Goal: Task Accomplishment & Management: Manage account settings

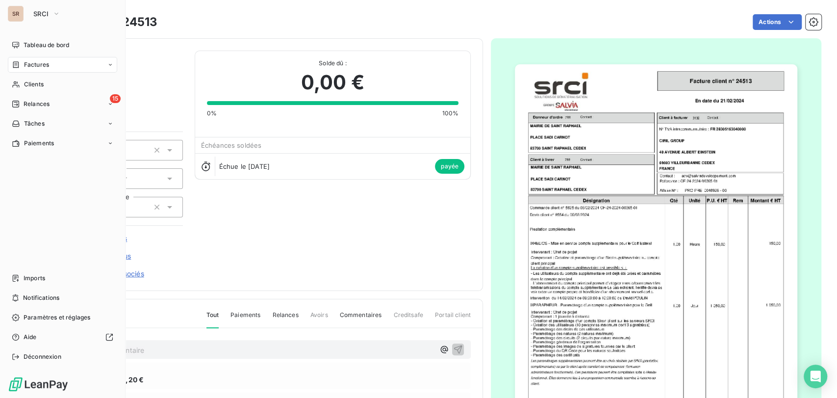
click at [26, 67] on span "Factures" at bounding box center [36, 64] width 25 height 9
click at [25, 64] on span "Factures" at bounding box center [36, 64] width 25 height 9
click at [26, 63] on span "Factures" at bounding box center [36, 64] width 25 height 9
click at [42, 82] on span "Factures" at bounding box center [36, 84] width 25 height 9
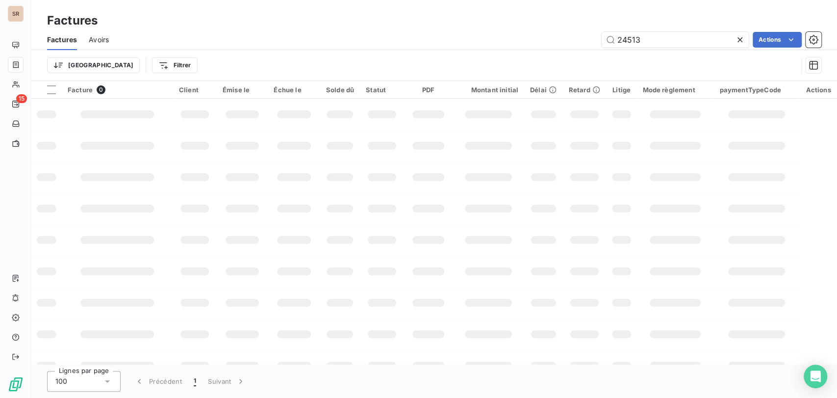
drag, startPoint x: 549, startPoint y: 46, endPoint x: 484, endPoint y: 49, distance: 64.8
click at [421, 49] on div "Factures Avoirs 24513 Actions" at bounding box center [434, 39] width 806 height 21
type input "30507"
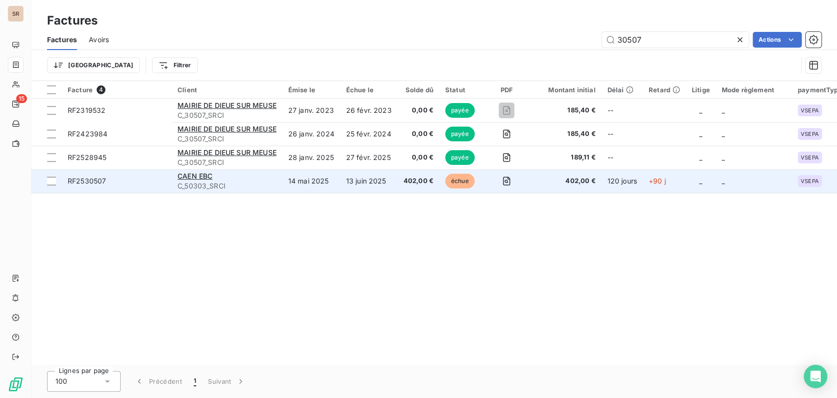
click at [93, 179] on span "RF2530507" at bounding box center [87, 181] width 38 height 8
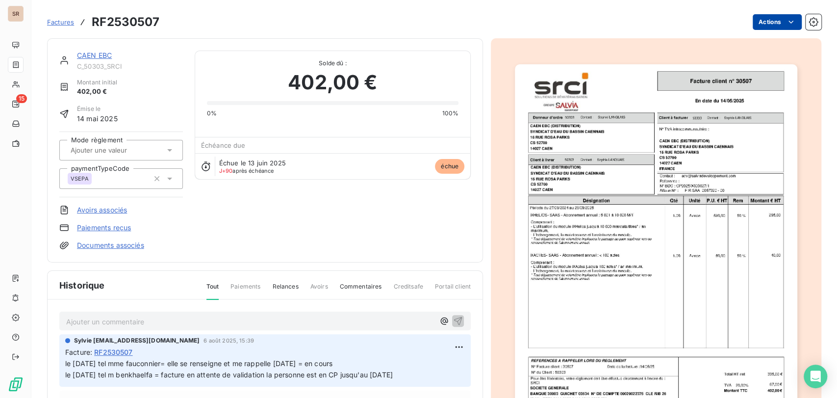
click at [421, 25] on html "SR 15 Factures RF2530507 Actions CAEN EBC C_50303_SRCI Montant initial 402,00 €…" at bounding box center [418, 199] width 837 height 398
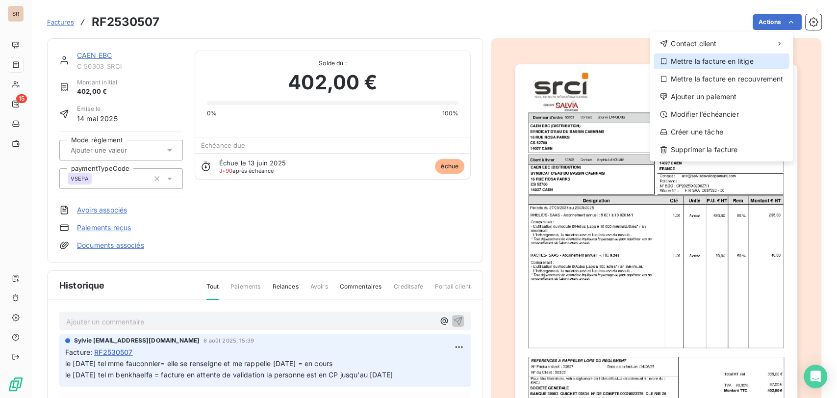
click at [421, 61] on div "Mettre la facture en litige" at bounding box center [721, 61] width 135 height 16
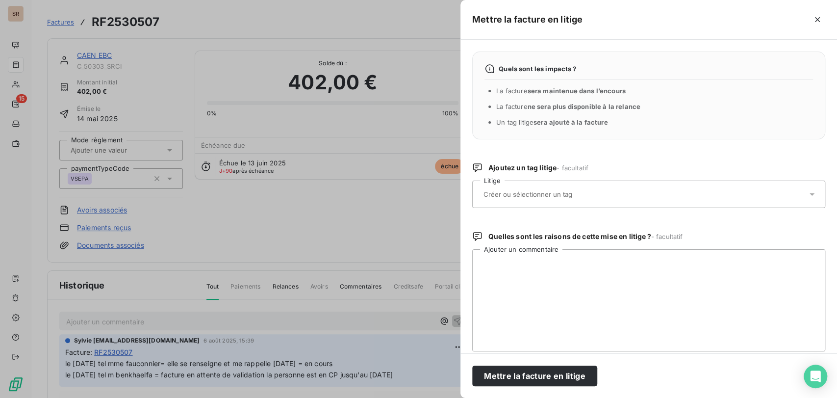
click at [421, 181] on div at bounding box center [648, 193] width 353 height 27
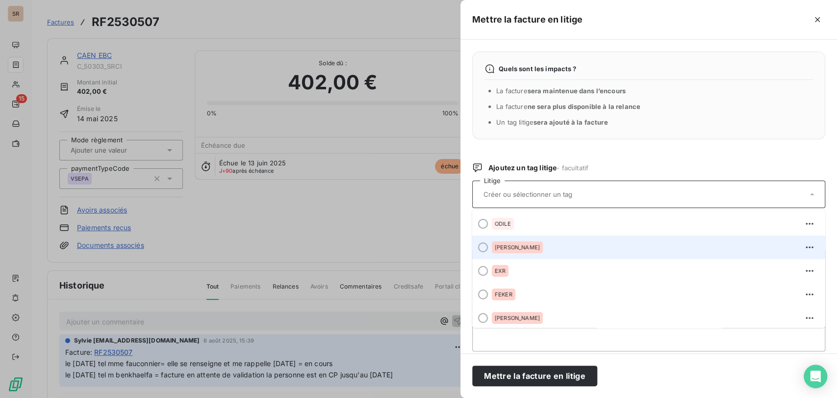
click at [421, 181] on div at bounding box center [483, 247] width 10 height 10
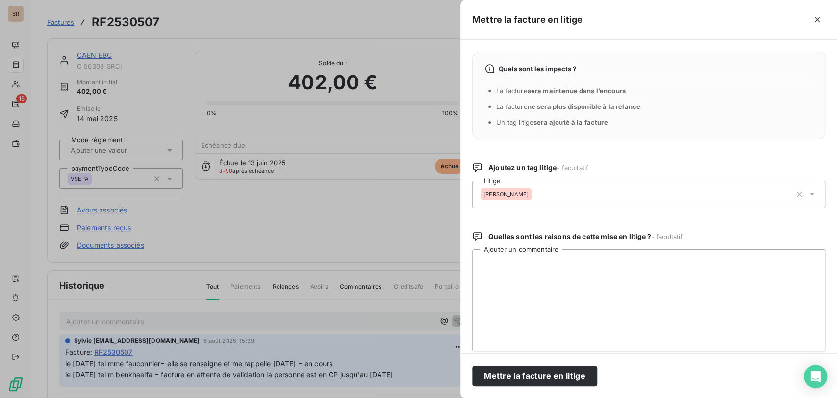
click at [421, 19] on icon "button" at bounding box center [817, 19] width 5 height 5
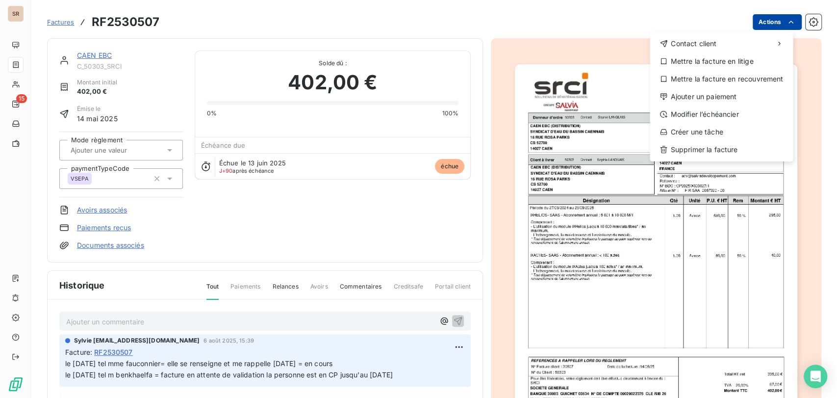
click at [421, 20] on html "SR 15 Factures RF2530507 Actions Contact client Mettre la facture en litige Met…" at bounding box center [418, 199] width 837 height 398
click at [421, 62] on div "Mettre la facture en litige" at bounding box center [721, 61] width 135 height 16
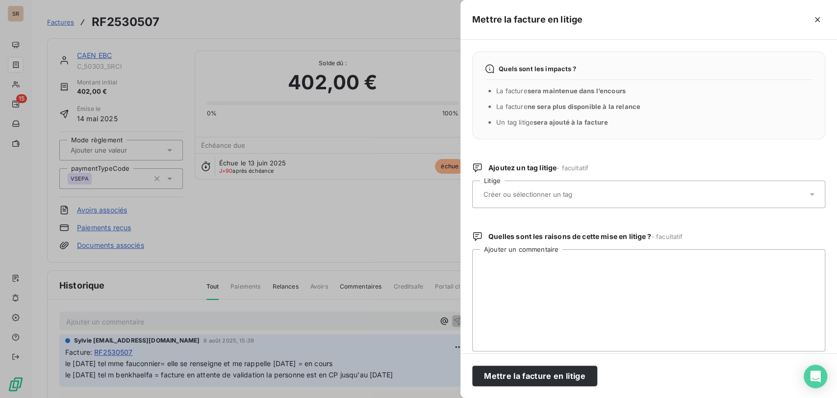
click at [421, 181] on icon at bounding box center [812, 194] width 10 height 10
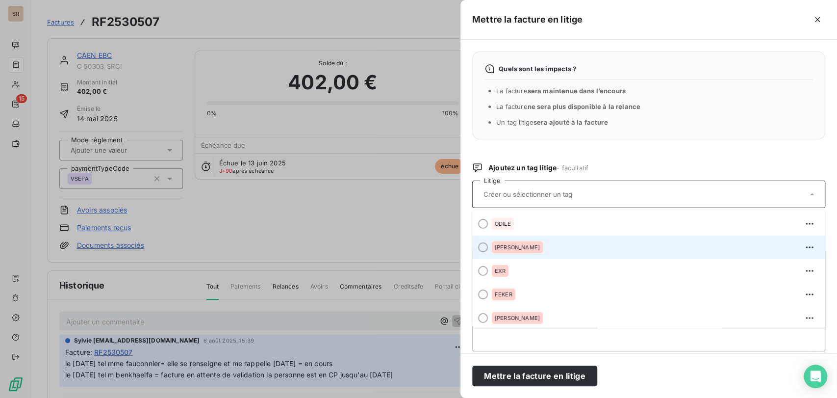
click at [421, 181] on div at bounding box center [483, 247] width 10 height 10
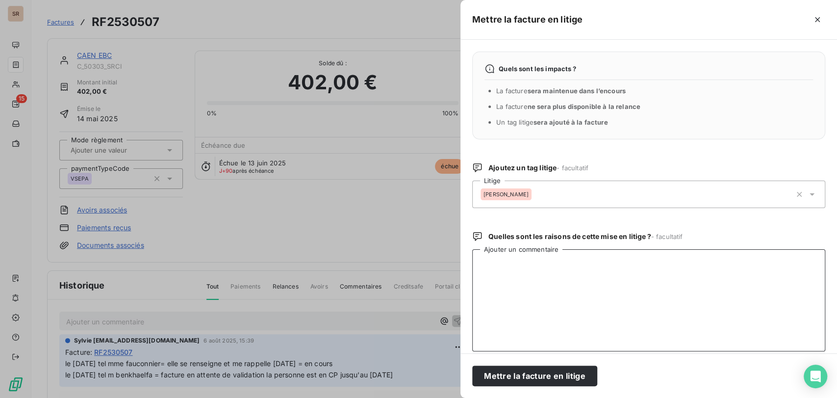
click at [421, 181] on textarea "Ajouter un commentaire" at bounding box center [648, 300] width 353 height 102
click at [421, 181] on textarea "le [DATE] @ à [PERSON_NAME] pour vérif = en cours le [DATE] @ de mme fauconnier…" at bounding box center [648, 300] width 353 height 102
paste textarea "Suite à votre appel du 10/09/205 concernant la situation de la facture citée en…"
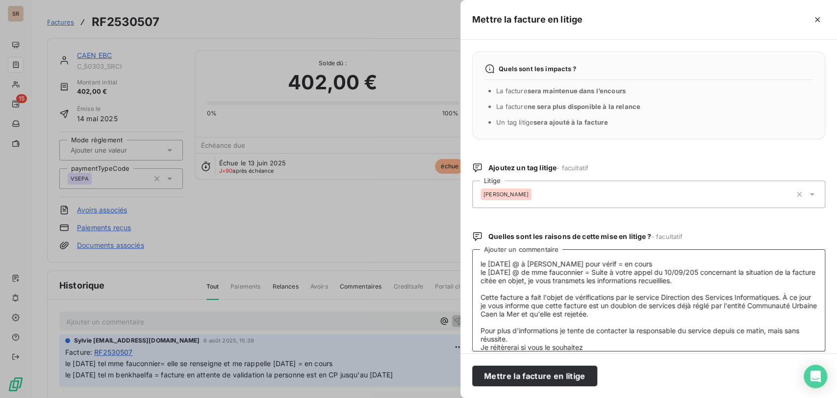
scroll to position [8, 0]
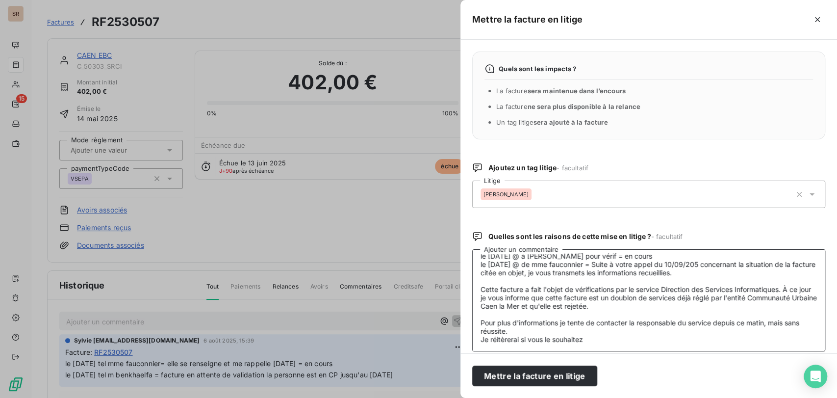
click at [421, 181] on textarea "le [DATE] @ à [PERSON_NAME] pour vérif = en cours le [DATE] @ de mme fauconnier…" at bounding box center [648, 300] width 353 height 102
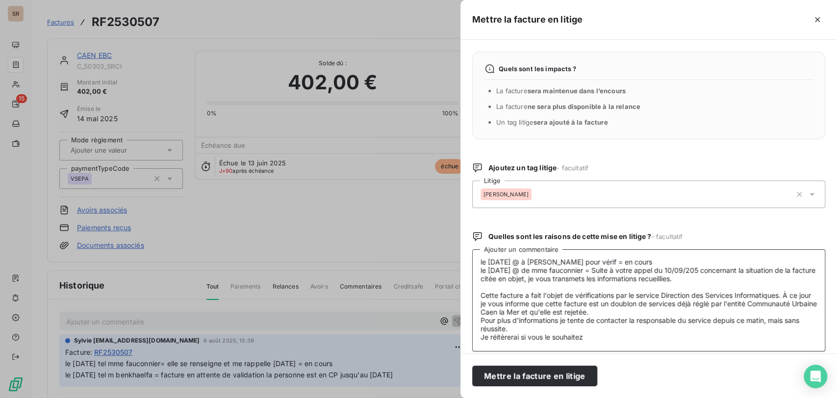
scroll to position [1, 0]
click at [421, 181] on textarea "le [DATE] @ à [PERSON_NAME] pour vérif = en cours le [DATE] @ de mme fauconnier…" at bounding box center [648, 300] width 353 height 102
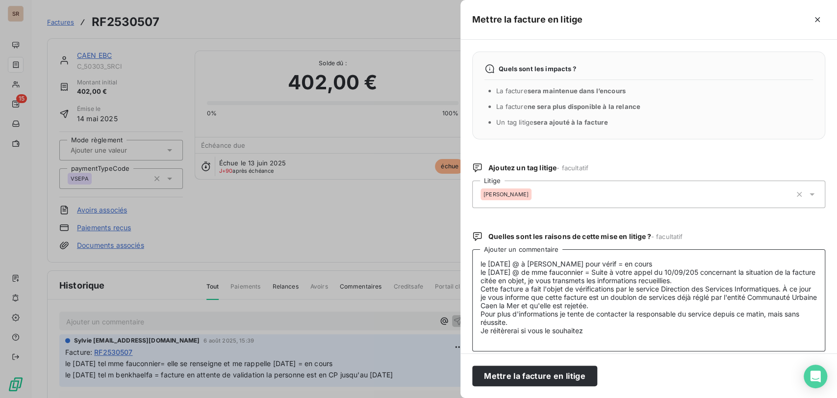
scroll to position [0, 0]
type textarea "le [DATE] @ à [PERSON_NAME] pour vérif = en cours le [DATE] @ de mme fauconnier…"
click at [421, 181] on button "Mettre la facture en litige" at bounding box center [534, 375] width 125 height 21
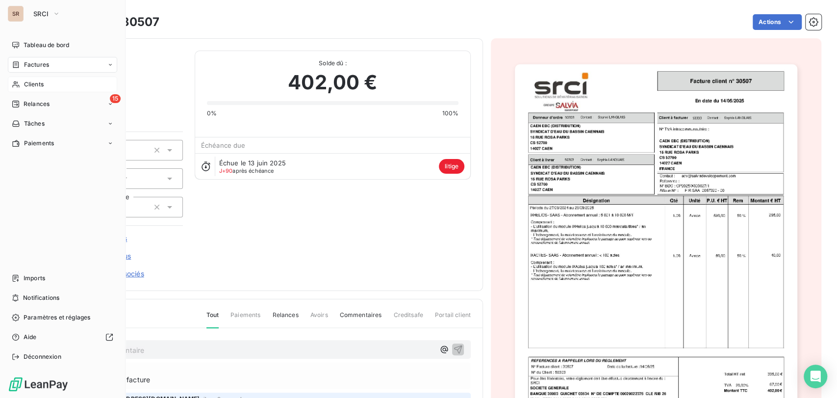
click at [42, 86] on span "Clients" at bounding box center [34, 84] width 20 height 9
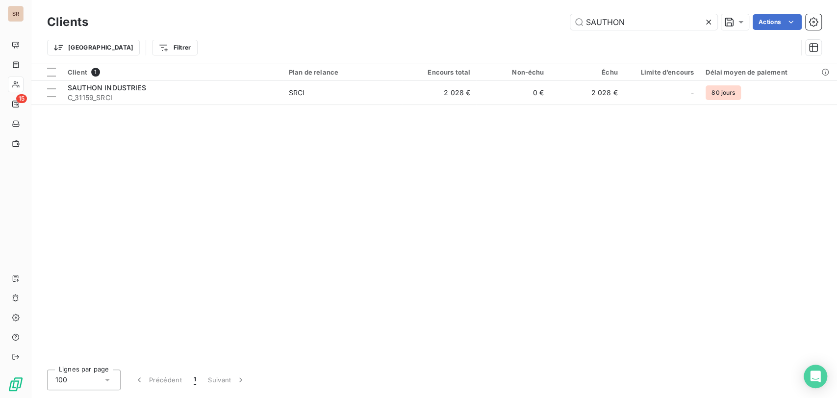
drag, startPoint x: 594, startPoint y: 22, endPoint x: 540, endPoint y: 23, distance: 54.4
click at [421, 23] on div "SAUTHON Actions" at bounding box center [460, 22] width 721 height 16
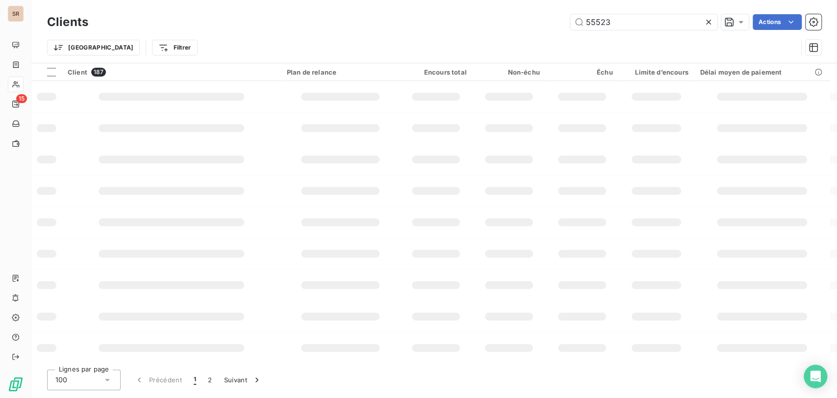
type input "55523"
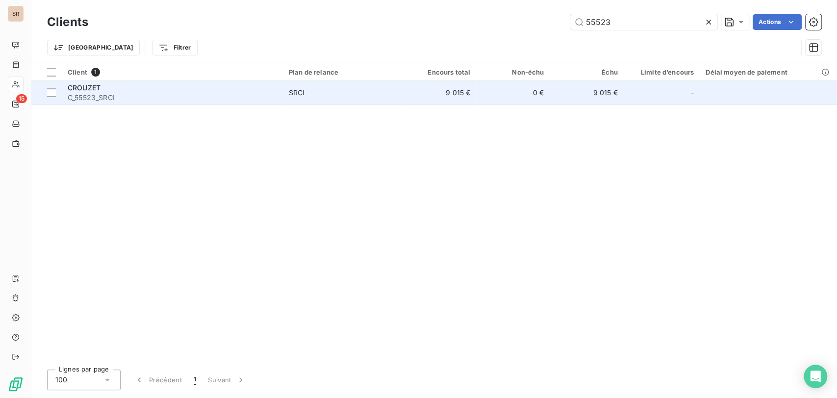
click at [99, 83] on div "CROUZET" at bounding box center [172, 88] width 209 height 10
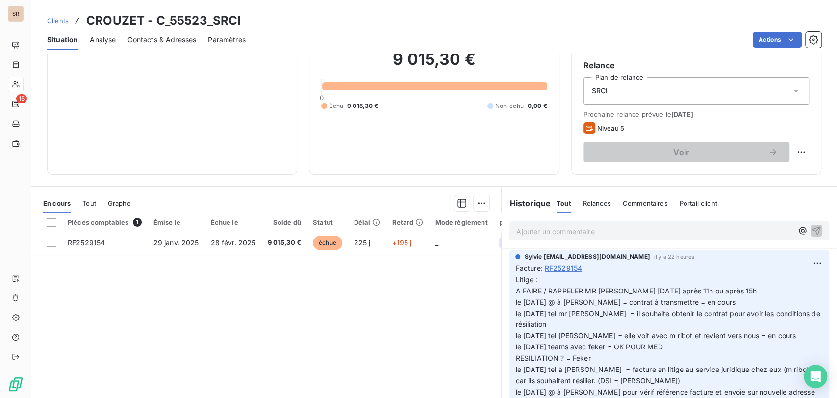
scroll to position [120, 0]
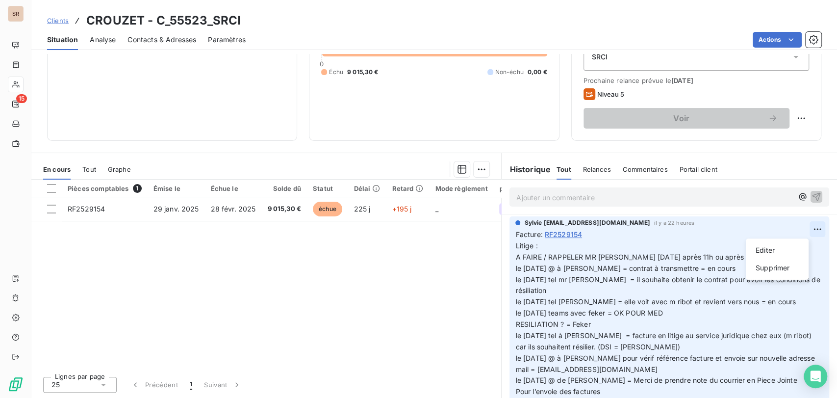
click at [421, 181] on html "SR 15 Clients CROUZET - C_55523_SRCI Situation Analyse Contacts & Adresses Para…" at bounding box center [418, 199] width 837 height 398
drag, startPoint x: 760, startPoint y: 247, endPoint x: 640, endPoint y: 256, distance: 119.5
click at [421, 181] on div "Editer" at bounding box center [777, 250] width 55 height 16
click at [421, 181] on p "Litige : A FAIRE / RAPPELER MR [PERSON_NAME] [DATE] après 11h ou après 15h le […" at bounding box center [663, 324] width 296 height 168
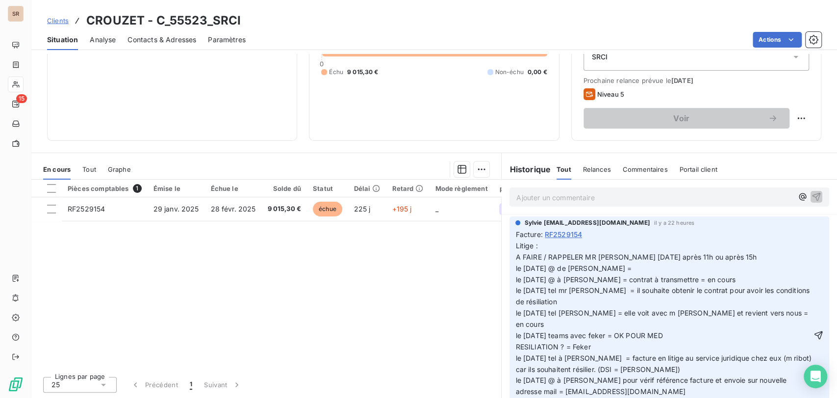
click at [421, 181] on p "Litige : A FAIRE / RAPPELER MR [PERSON_NAME] [DATE] après 11h ou après 15h le […" at bounding box center [663, 335] width 296 height 191
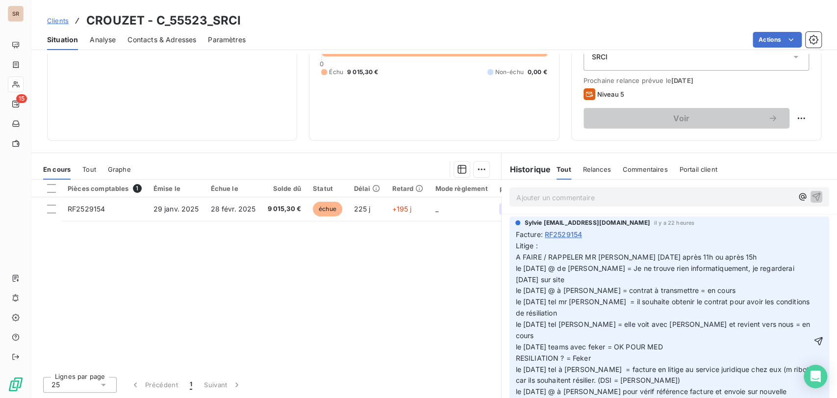
click at [421, 181] on div "Sylvie [EMAIL_ADDRESS][DOMAIN_NAME] il y a 22 heures Facture : RF2529154 Litige…" at bounding box center [669, 332] width 320 height 232
click at [421, 181] on p "Litige : A FAIRE / RAPPELER MR [PERSON_NAME] [DATE] après 11h ou après 15h le […" at bounding box center [663, 341] width 296 height 202
click at [421, 181] on html "SR 15 Clients CROUZET - C_55523_SRCI Situation Analyse Contacts & Adresses Para…" at bounding box center [418, 199] width 837 height 398
click at [421, 181] on div "Editer" at bounding box center [777, 250] width 55 height 16
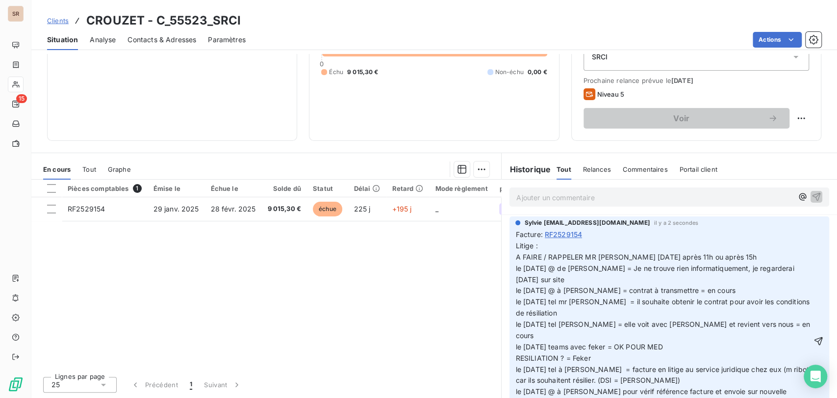
click at [421, 181] on p "Litige : A FAIRE / RAPPELER MR [PERSON_NAME] [DATE] après 11h ou après 15h le […" at bounding box center [663, 341] width 296 height 202
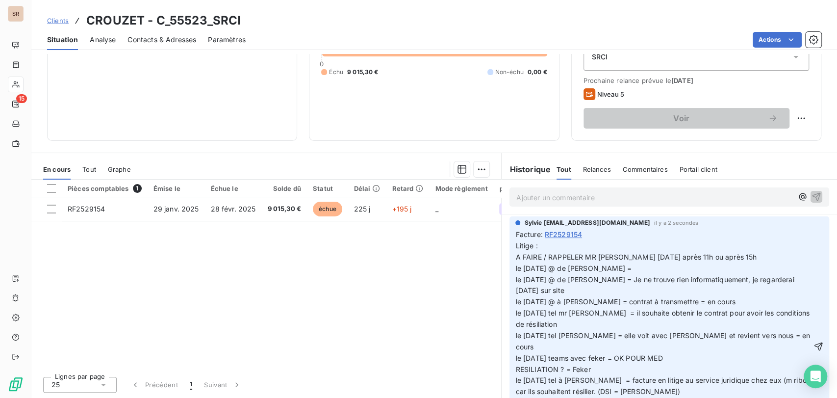
click at [421, 181] on p "Litige : A FAIRE / RAPPELER MR [PERSON_NAME] [DATE] après 11h ou après 15h le […" at bounding box center [663, 346] width 296 height 213
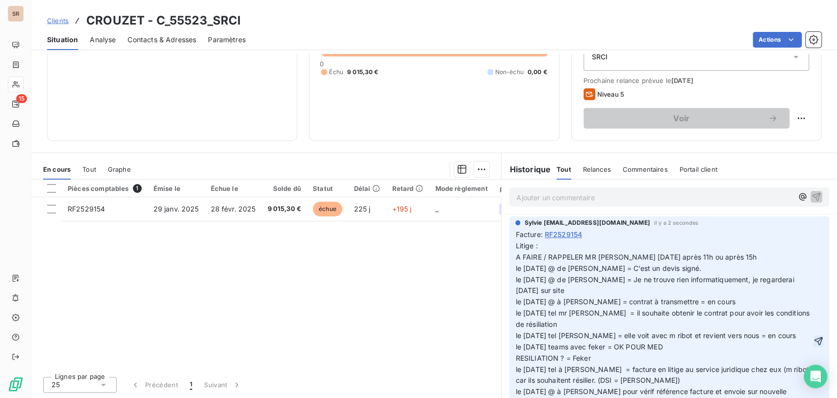
click at [421, 181] on icon "button" at bounding box center [818, 340] width 8 height 8
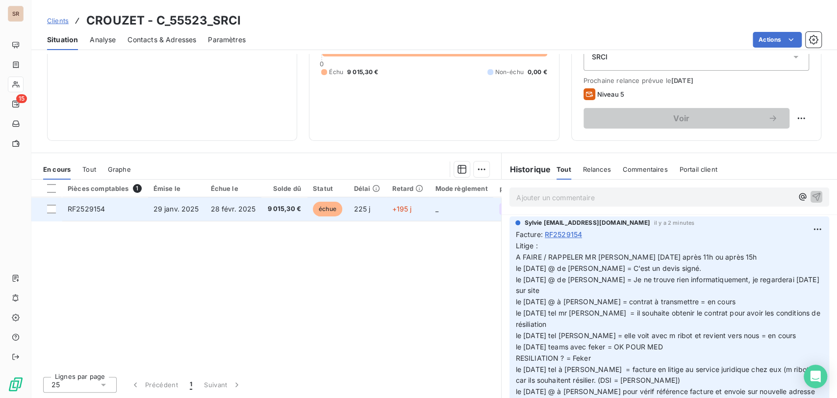
click at [90, 181] on span "RF2529154" at bounding box center [86, 208] width 37 height 8
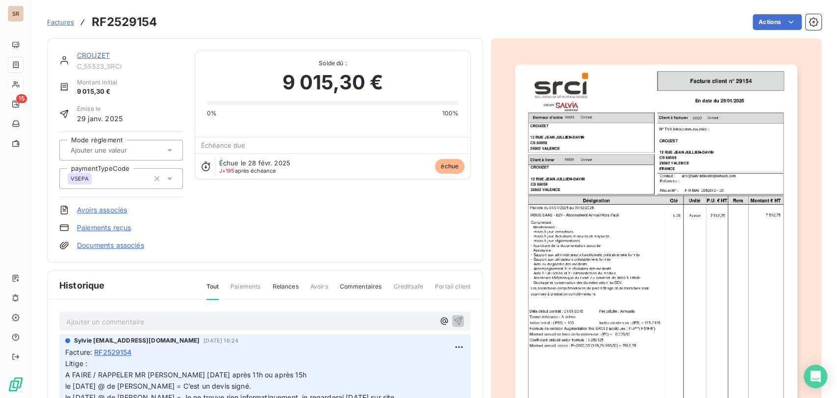
click at [102, 181] on link "Documents associés" at bounding box center [110, 245] width 67 height 10
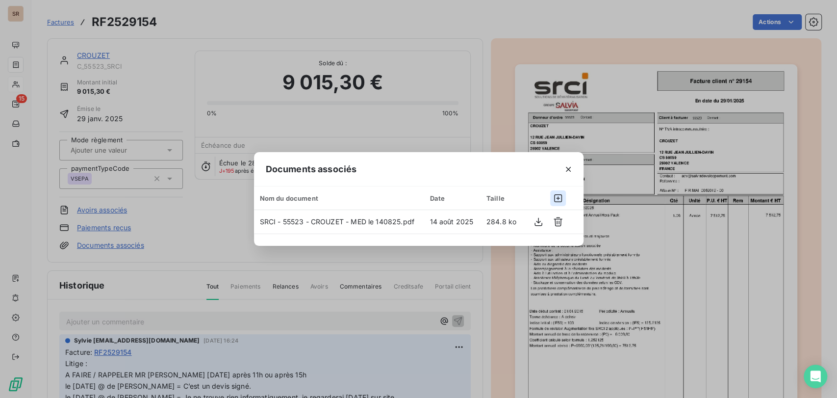
click at [421, 181] on icon "button" at bounding box center [558, 198] width 10 height 10
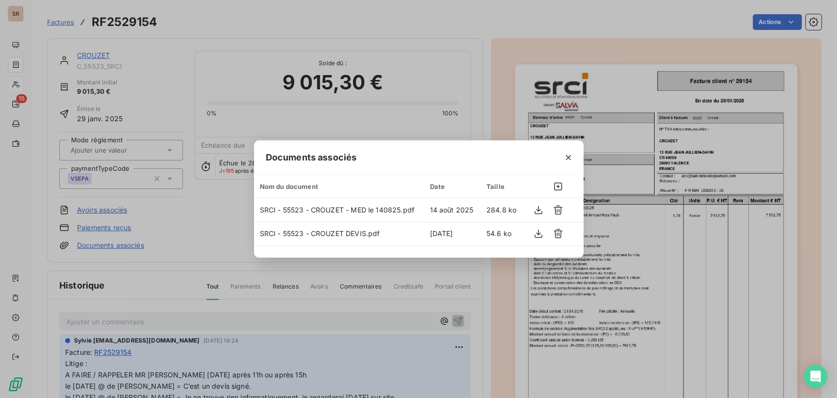
drag, startPoint x: 570, startPoint y: 157, endPoint x: 580, endPoint y: 150, distance: 12.9
click at [421, 157] on icon "button" at bounding box center [568, 157] width 10 height 10
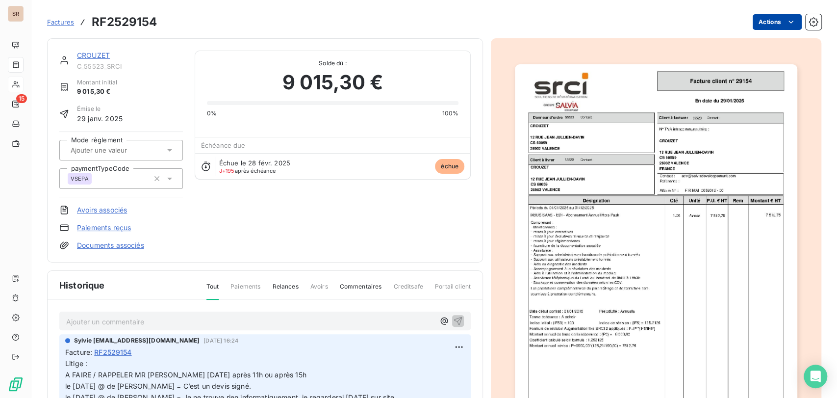
click at [421, 16] on html "SR 15 Factures RF2529154 Actions CROUZET C_55523_SRCI Montant initial 9 015,30 …" at bounding box center [418, 199] width 837 height 398
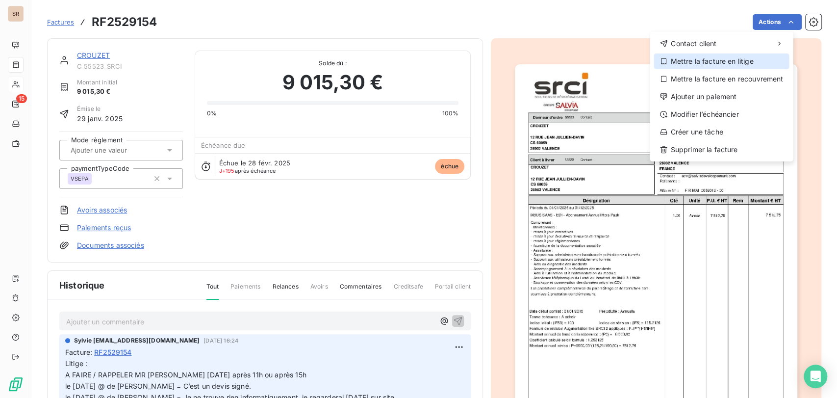
click at [421, 64] on div "Mettre la facture en litige" at bounding box center [721, 61] width 135 height 16
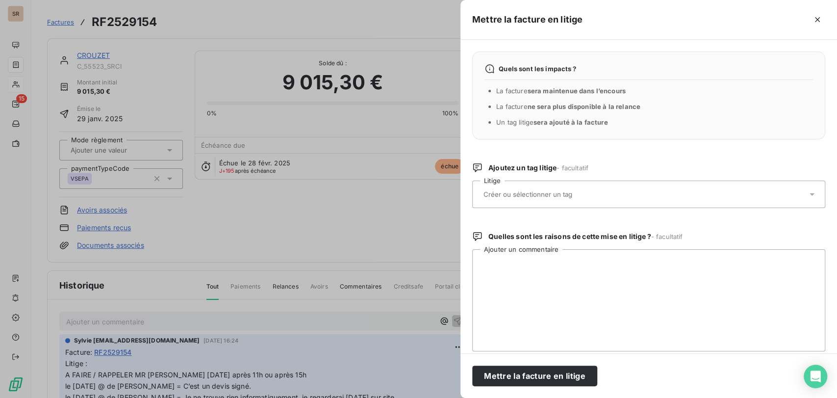
click at [421, 181] on icon at bounding box center [812, 194] width 10 height 10
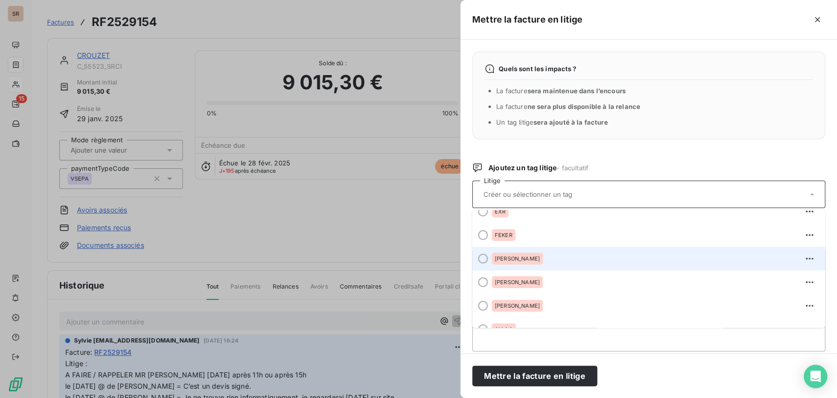
scroll to position [163, 0]
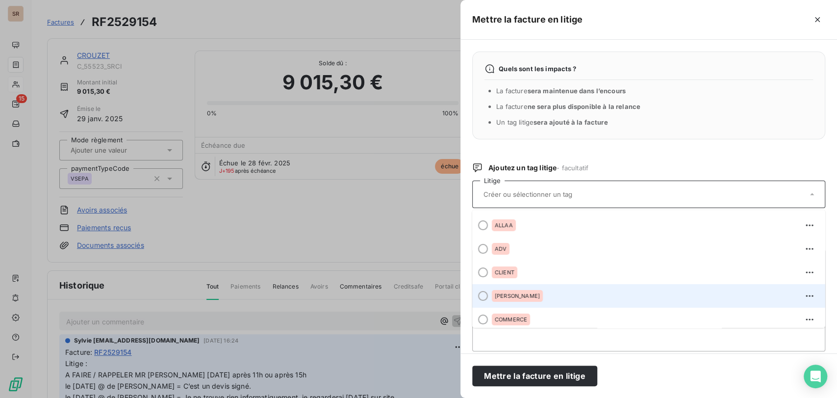
click at [421, 181] on div at bounding box center [483, 296] width 10 height 10
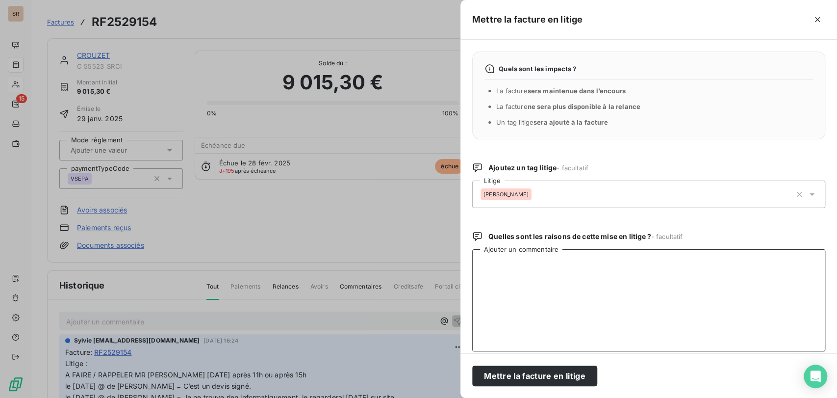
click at [421, 181] on textarea "Ajouter un commentaire" at bounding box center [648, 300] width 353 height 102
click at [421, 181] on textarea "VOIR LLES CONDITIONS DE RESILIATION ?" at bounding box center [648, 300] width 353 height 102
type textarea "VOIR LES CONDITIONS DE RESILIATION ?"
click at [421, 181] on button "Mettre la facture en litige" at bounding box center [534, 375] width 125 height 21
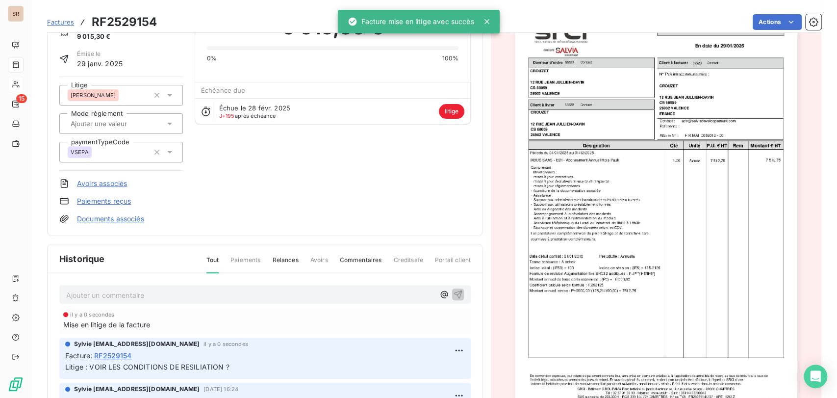
scroll to position [54, 0]
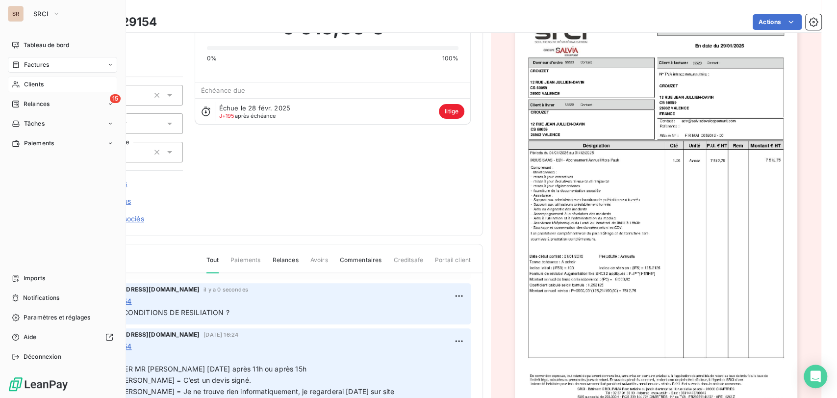
drag, startPoint x: 33, startPoint y: 88, endPoint x: 38, endPoint y: 85, distance: 5.0
click at [33, 87] on span "Clients" at bounding box center [34, 84] width 20 height 9
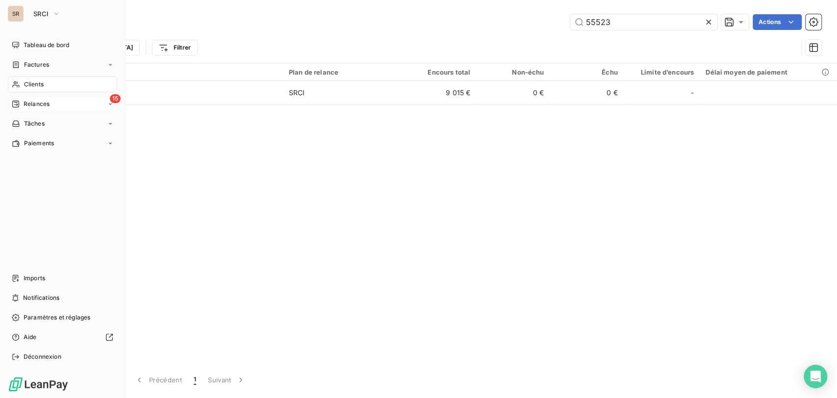
click at [35, 102] on span "Relances" at bounding box center [37, 104] width 26 height 9
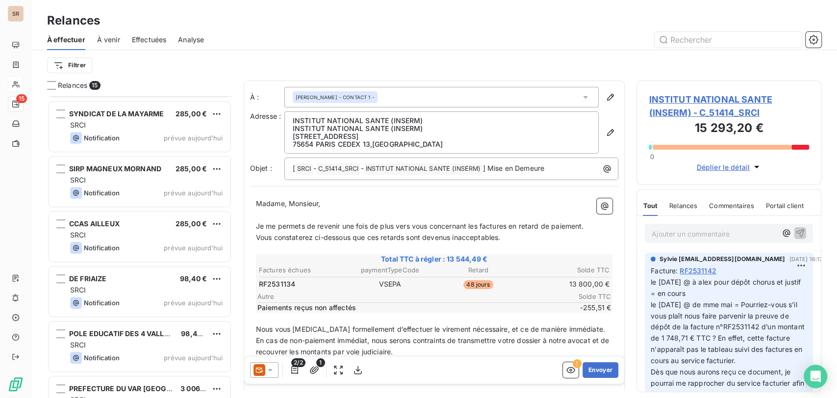
scroll to position [522, 0]
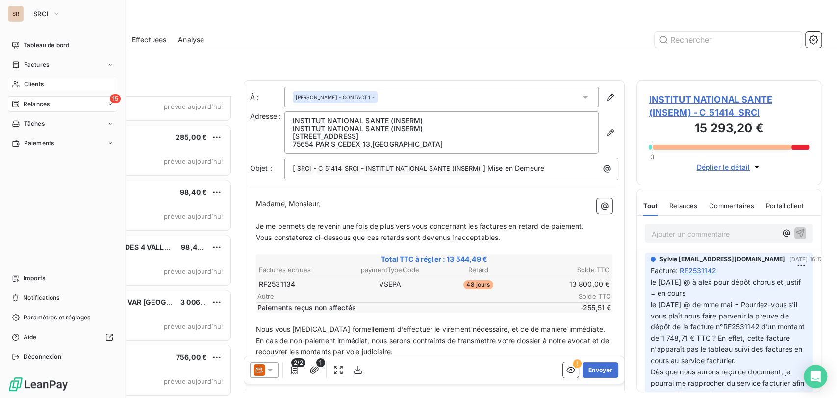
click at [24, 84] on span "Clients" at bounding box center [34, 84] width 20 height 9
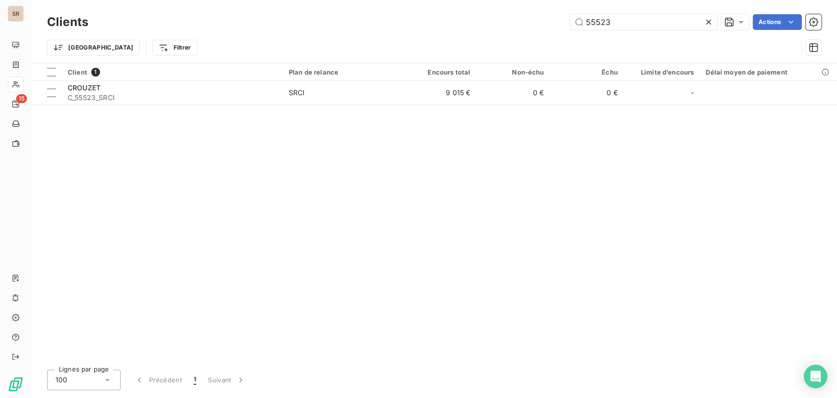
drag, startPoint x: 612, startPoint y: 22, endPoint x: 538, endPoint y: 20, distance: 73.6
click at [421, 22] on div "55523 Actions" at bounding box center [460, 22] width 721 height 16
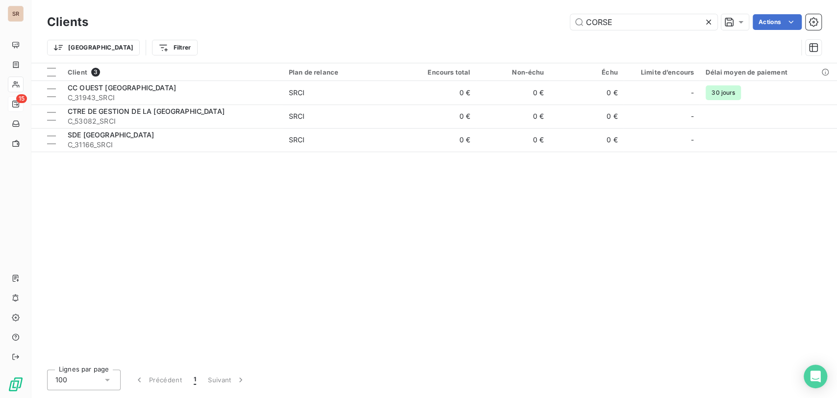
type input "CORSE"
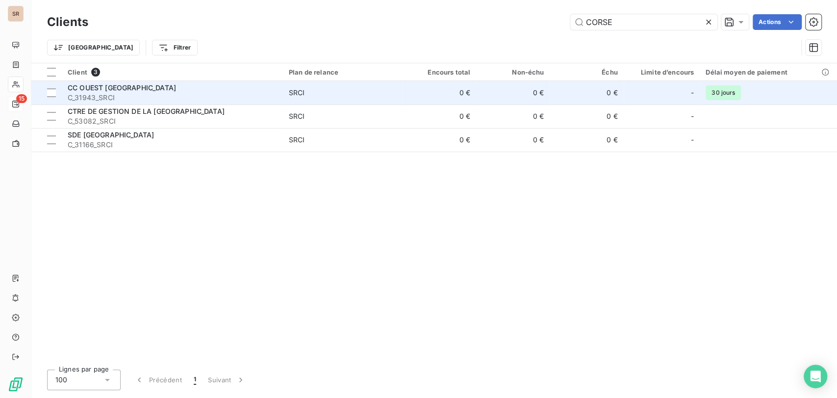
click at [93, 93] on span "C_31943_SRCI" at bounding box center [172, 98] width 209 height 10
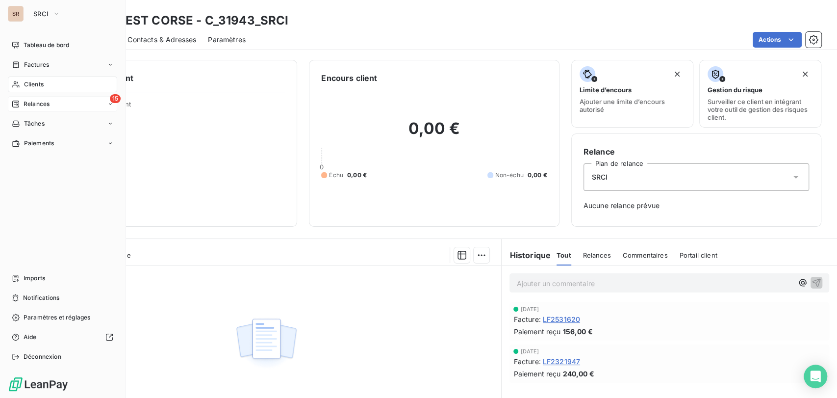
click at [27, 86] on span "Clients" at bounding box center [34, 84] width 20 height 9
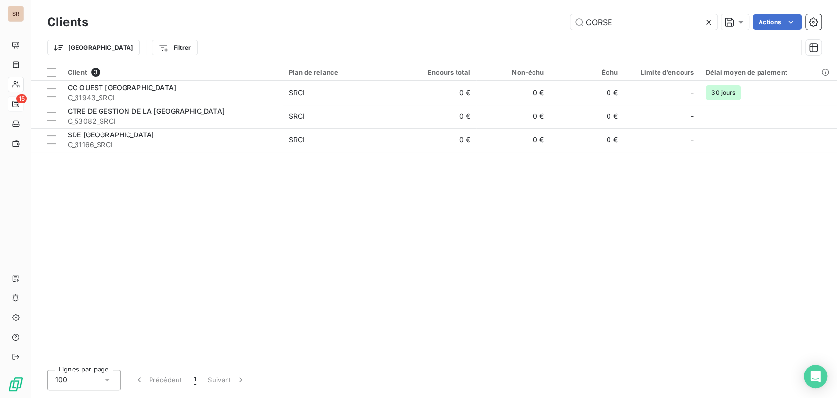
drag, startPoint x: 617, startPoint y: 24, endPoint x: 549, endPoint y: 22, distance: 68.2
click at [421, 22] on div "CORSE Actions" at bounding box center [460, 22] width 721 height 16
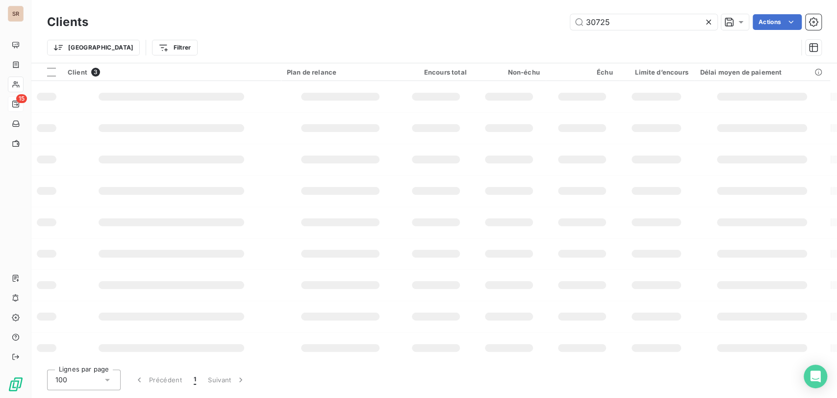
type input "30725"
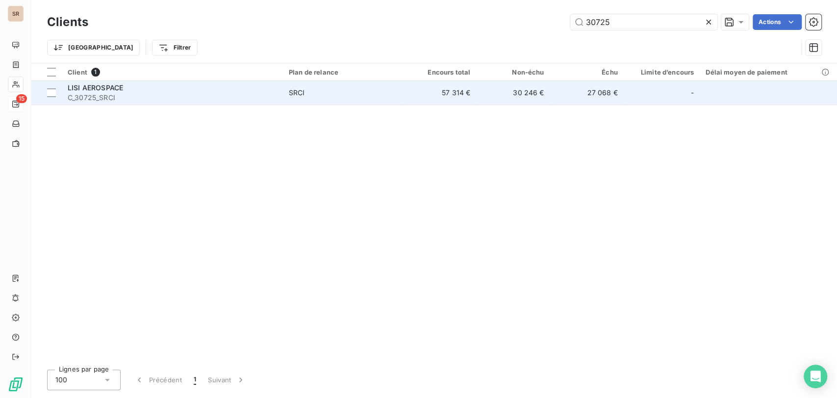
click at [77, 89] on span "LISI AEROSPACE" at bounding box center [95, 87] width 55 height 8
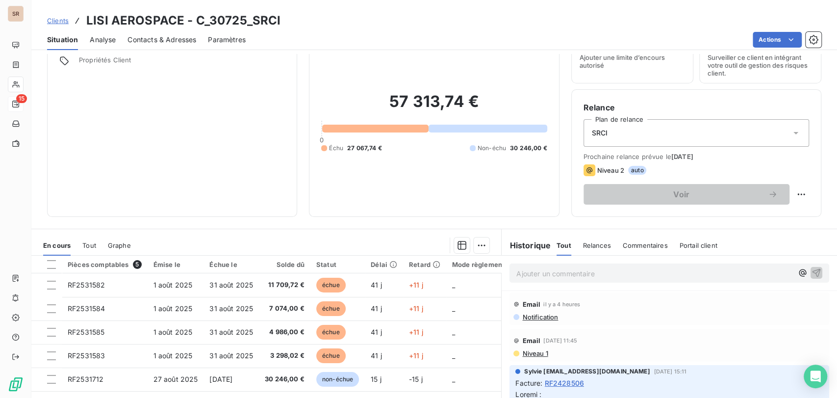
scroll to position [109, 0]
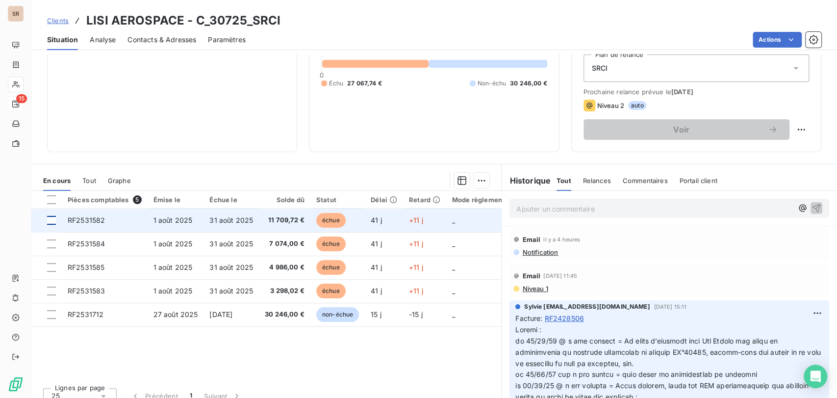
click at [53, 181] on div at bounding box center [51, 220] width 9 height 9
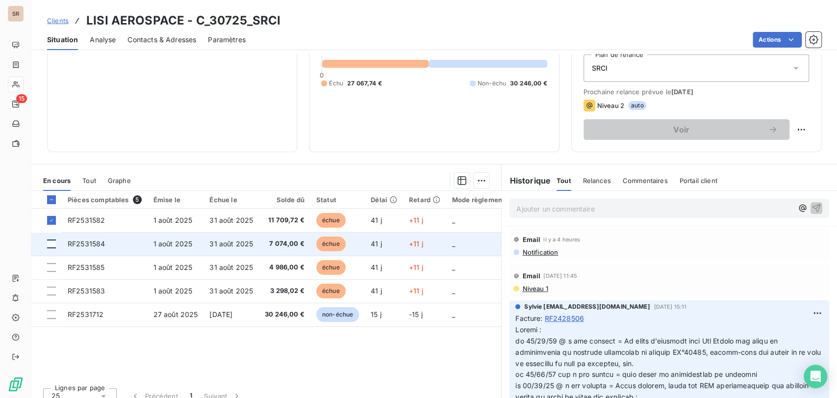
click at [54, 181] on div at bounding box center [51, 243] width 9 height 9
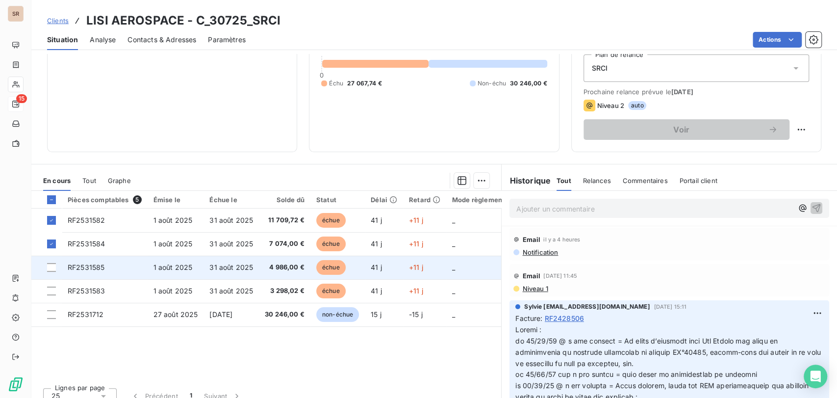
click at [49, 181] on td at bounding box center [46, 267] width 30 height 24
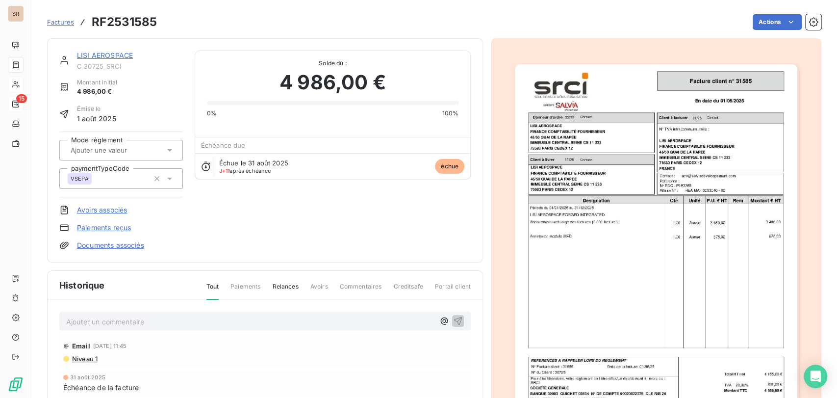
click at [104, 53] on link "LISI AEROSPACE" at bounding box center [105, 55] width 56 height 8
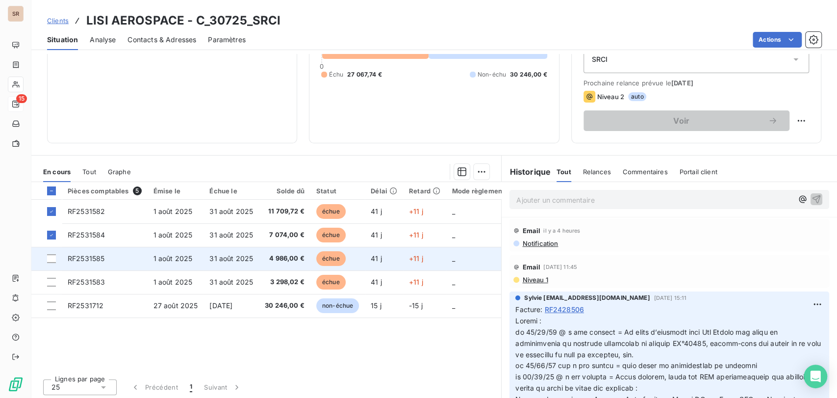
scroll to position [120, 0]
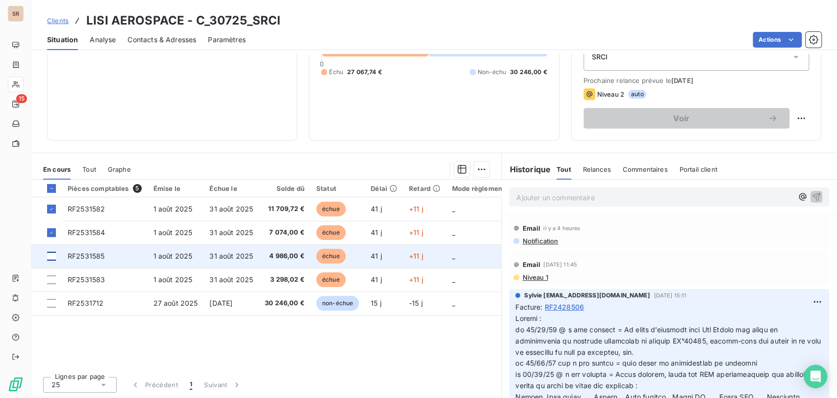
click at [49, 181] on div at bounding box center [51, 256] width 9 height 9
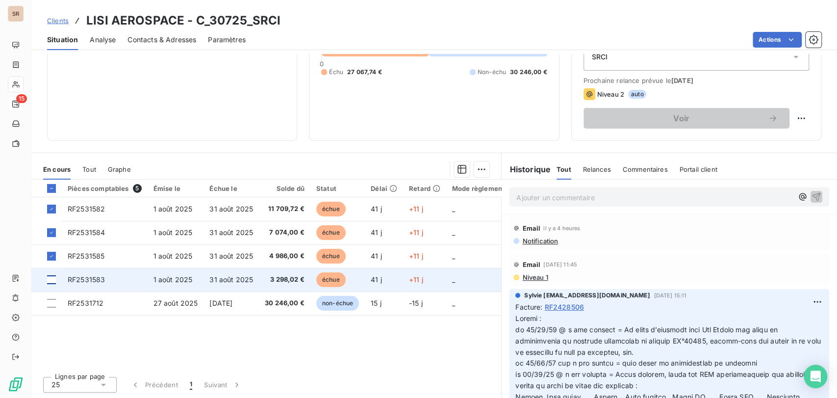
click at [50, 181] on div at bounding box center [51, 279] width 9 height 9
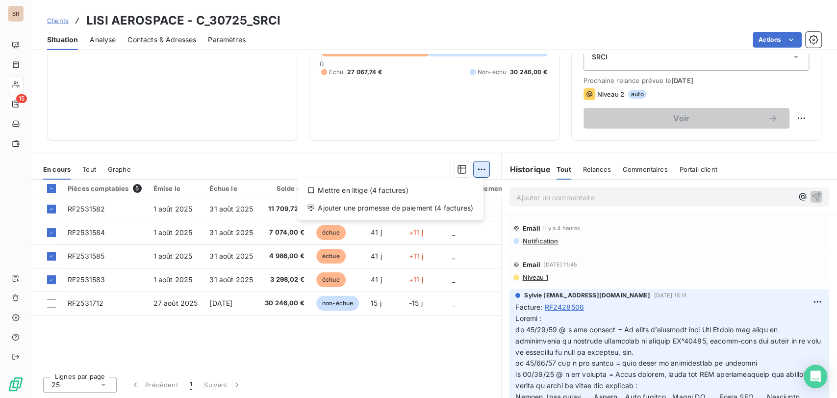
click at [421, 168] on html "SR 15 Clients LISI AEROSPACE - C_30725_SRCI Situation Analyse Contacts & Adress…" at bounding box center [418, 199] width 837 height 398
click at [376, 181] on div "Ajouter une promesse de paiement (4 factures)" at bounding box center [390, 208] width 178 height 16
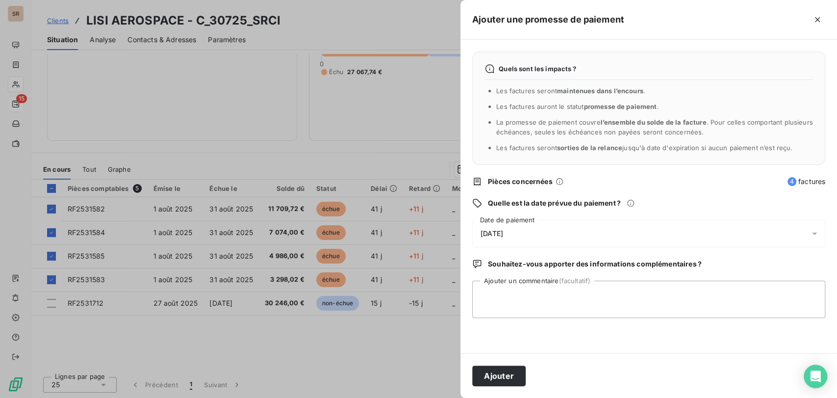
click at [421, 181] on icon at bounding box center [815, 233] width 10 height 10
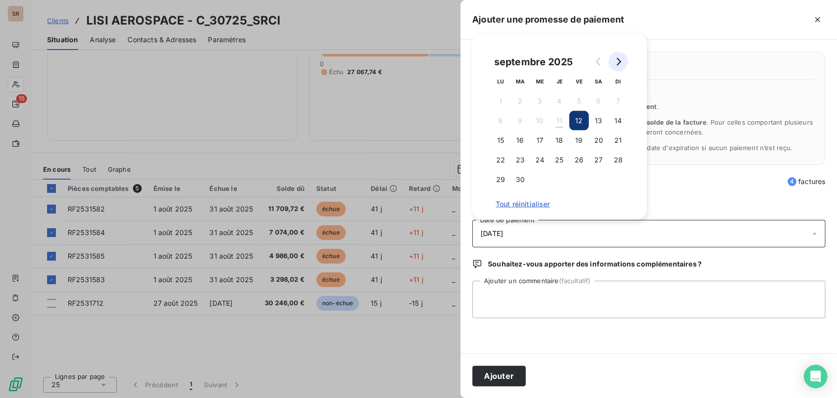
click at [421, 61] on icon "Go to next month" at bounding box center [618, 62] width 8 height 8
click at [421, 139] on button "17" at bounding box center [579, 140] width 20 height 20
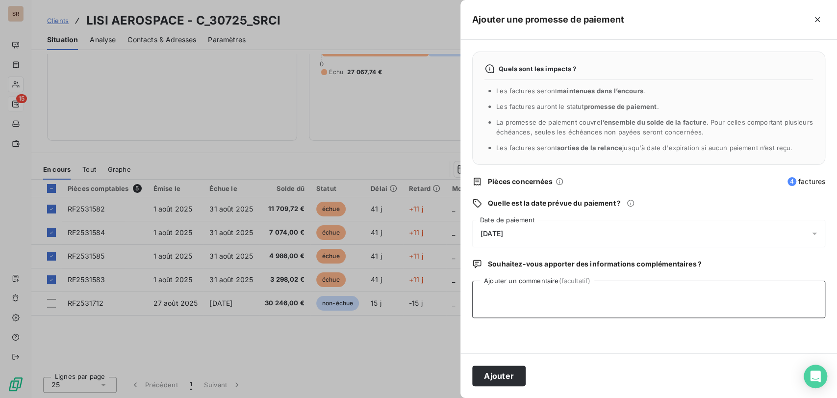
click at [421, 181] on textarea "Ajouter un commentaire (facultatif)" at bounding box center [648, 298] width 353 height 37
click at [421, 181] on textarea "le [DATE] @ de mme huguel =" at bounding box center [648, 298] width 353 height 37
paste textarea "Vos factures seront réglées pour le 15 10 25, suivant les conditions négociées …"
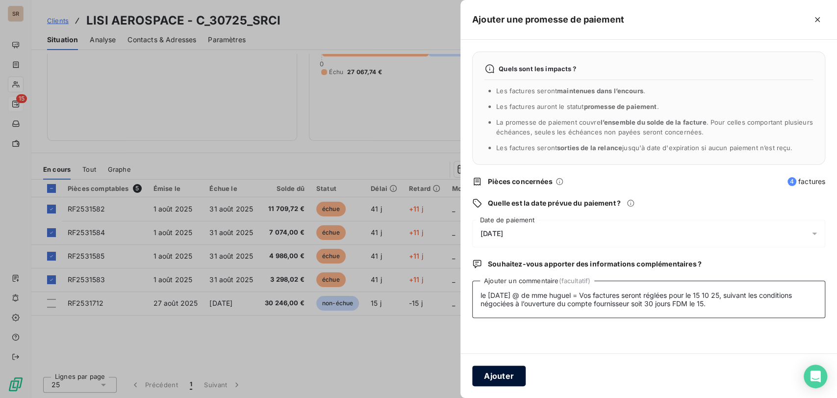
type textarea "le [DATE] @ de mme huguel = Vos factures seront réglées pour le 15 10 25, suiva…"
click at [421, 181] on button "Ajouter" at bounding box center [498, 375] width 53 height 21
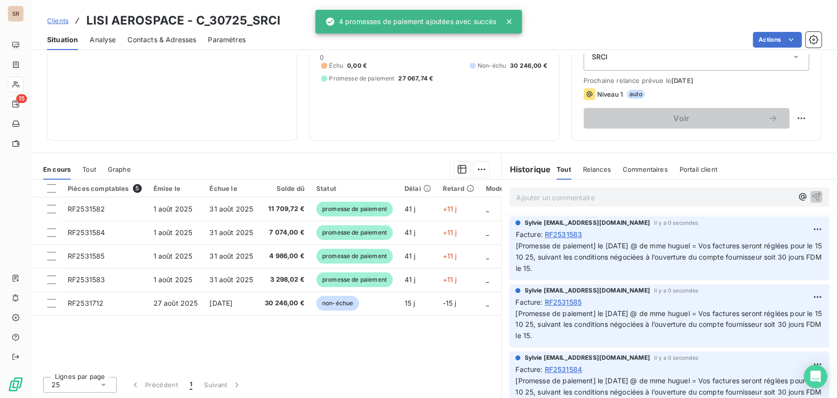
click at [143, 38] on span "Contacts & Adresses" at bounding box center [161, 40] width 69 height 10
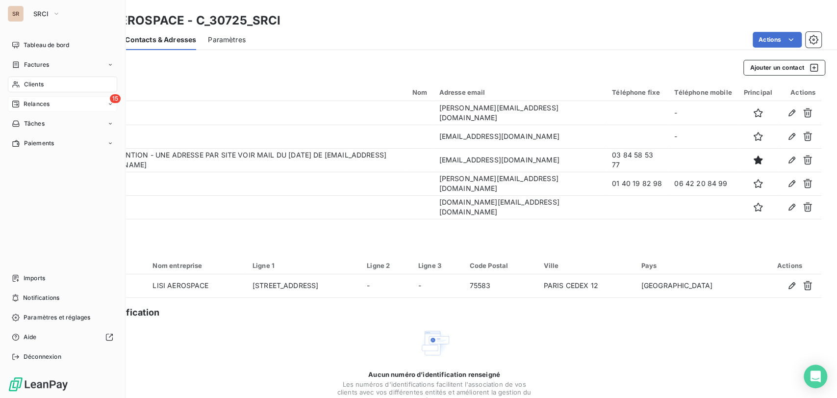
click at [19, 87] on icon at bounding box center [16, 84] width 8 height 8
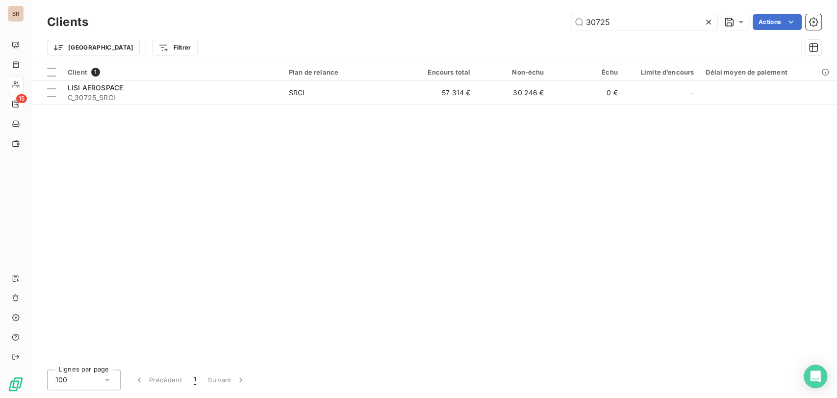
drag, startPoint x: 609, startPoint y: 25, endPoint x: 565, endPoint y: 24, distance: 44.6
click at [421, 25] on input "30725" at bounding box center [643, 22] width 147 height 16
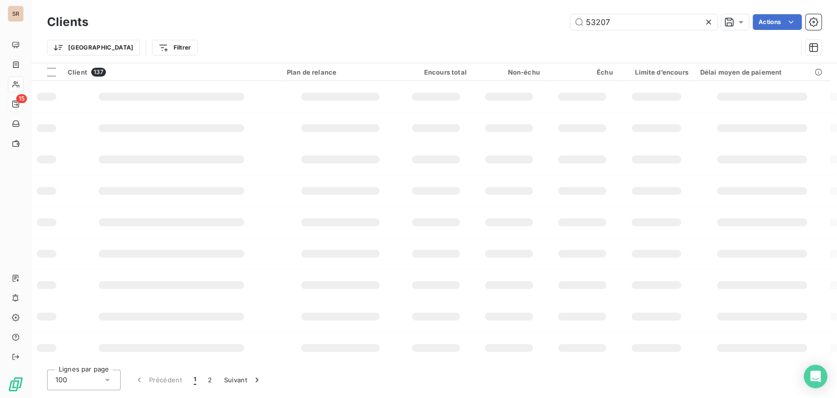
type input "53207"
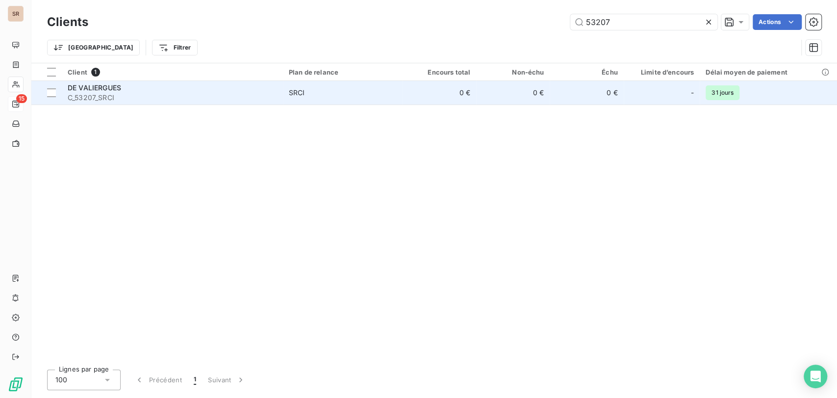
click at [100, 91] on span "DE VALIERGUES" at bounding box center [94, 87] width 53 height 8
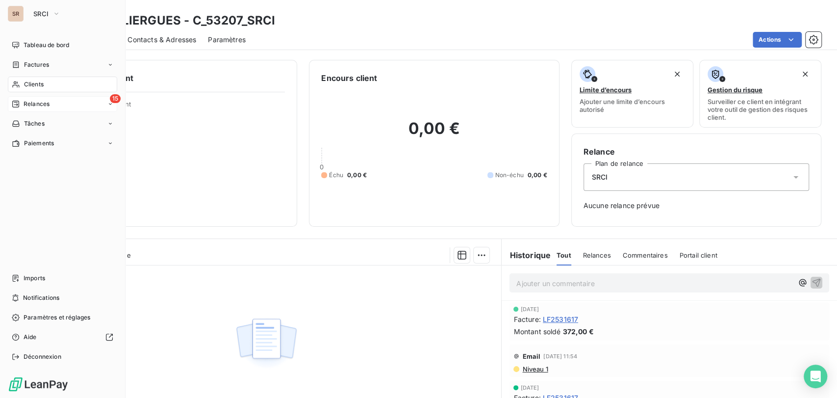
click at [34, 88] on span "Clients" at bounding box center [34, 84] width 20 height 9
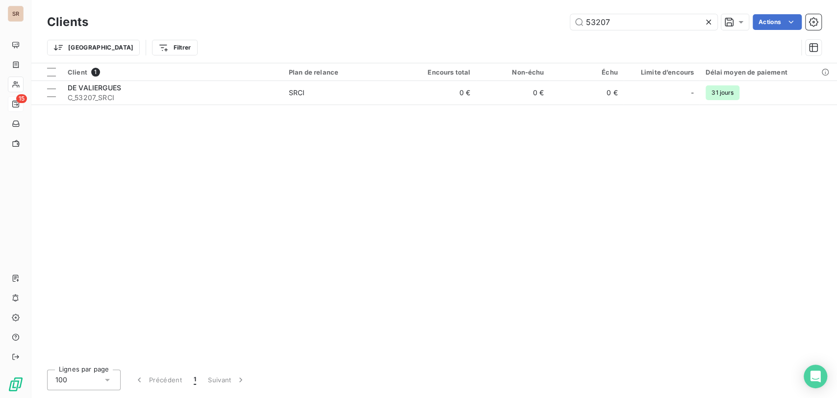
drag, startPoint x: 626, startPoint y: 23, endPoint x: 512, endPoint y: 32, distance: 114.7
click at [421, 34] on div "Clients 53207 Actions Trier Filtrer" at bounding box center [434, 37] width 774 height 51
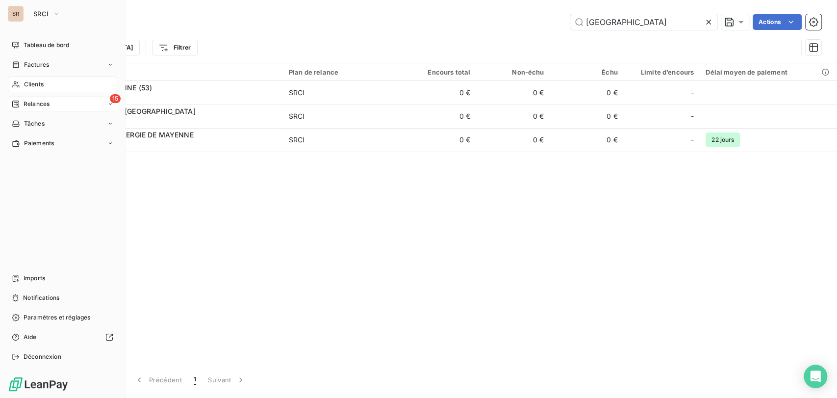
click at [17, 82] on icon at bounding box center [16, 84] width 8 height 8
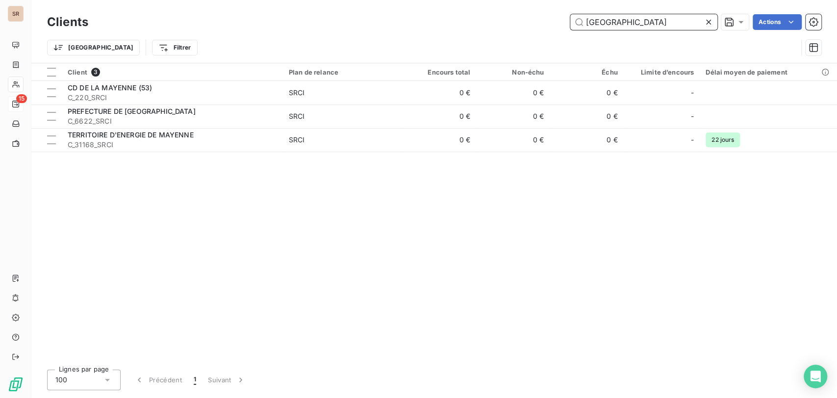
drag, startPoint x: 639, startPoint y: 19, endPoint x: 517, endPoint y: 22, distance: 122.6
click at [421, 22] on div "mayenne Actions" at bounding box center [460, 22] width 721 height 16
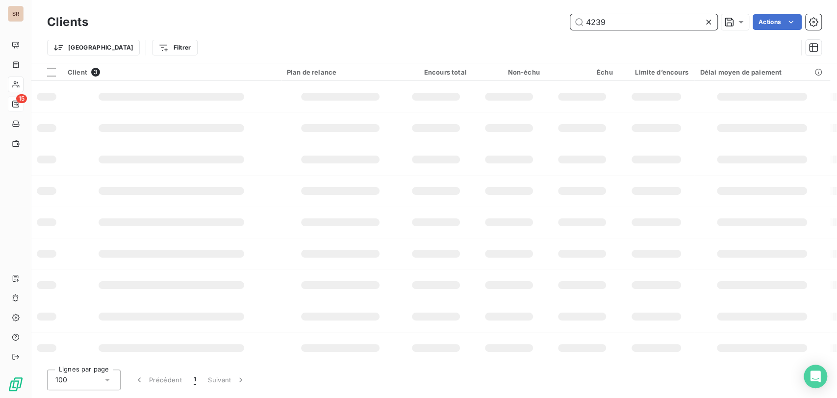
type input "4239"
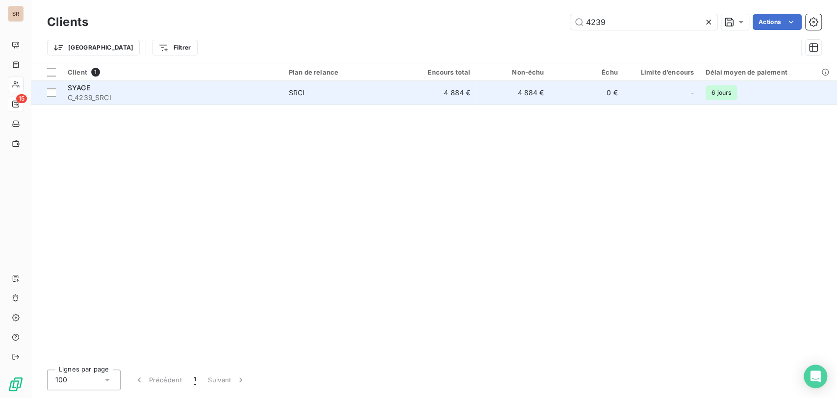
click at [70, 93] on span "C_4239_SRCI" at bounding box center [172, 98] width 209 height 10
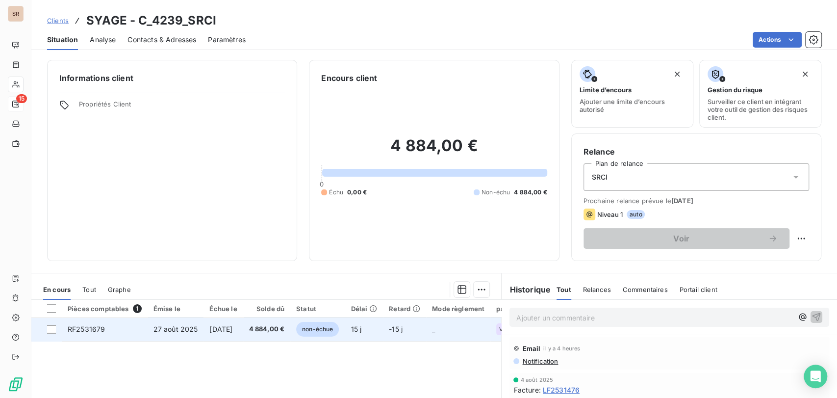
click at [77, 181] on span "RF2531679" at bounding box center [86, 329] width 37 height 8
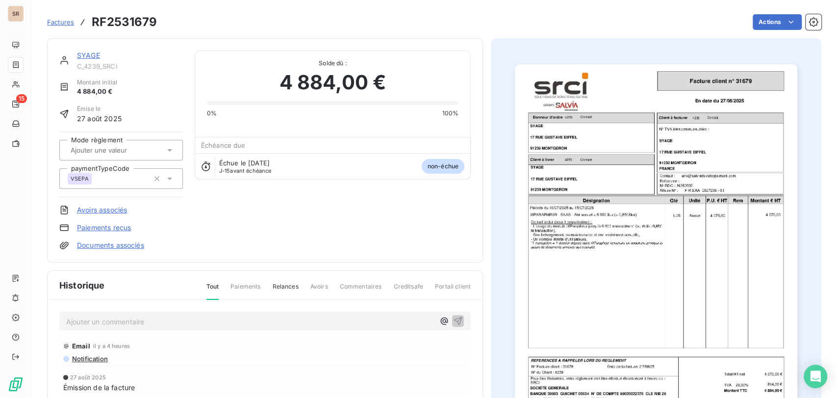
click at [78, 181] on p "Ajouter un commentaire ﻿" at bounding box center [250, 321] width 368 height 12
click at [231, 181] on p "le [DATE] @ de [PERSON_NAME] =" at bounding box center [250, 320] width 368 height 11
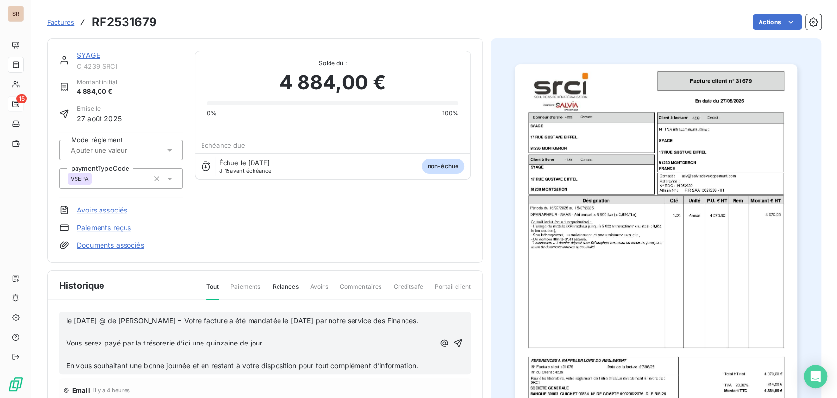
click at [93, 181] on p "﻿" at bounding box center [250, 354] width 368 height 11
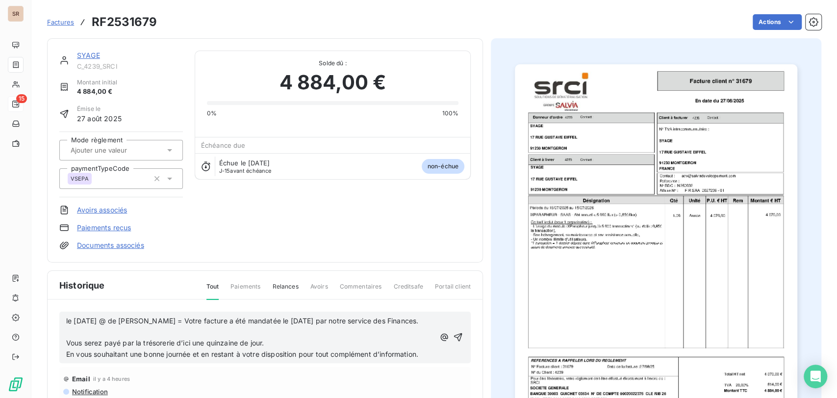
click at [77, 181] on p "﻿" at bounding box center [250, 331] width 368 height 11
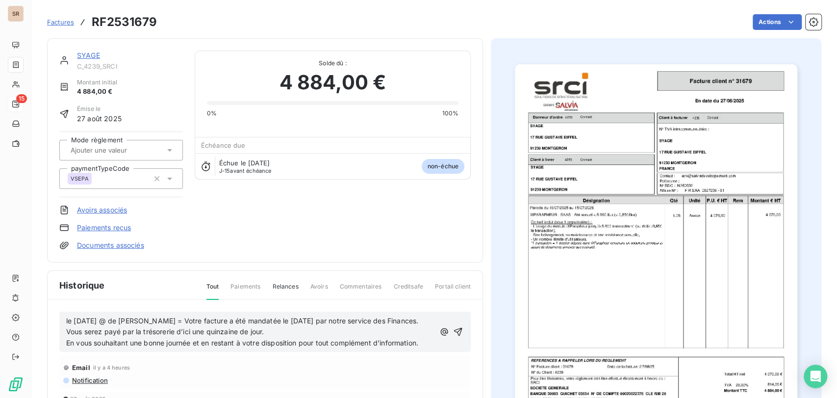
click at [421, 181] on icon "button" at bounding box center [458, 332] width 8 height 8
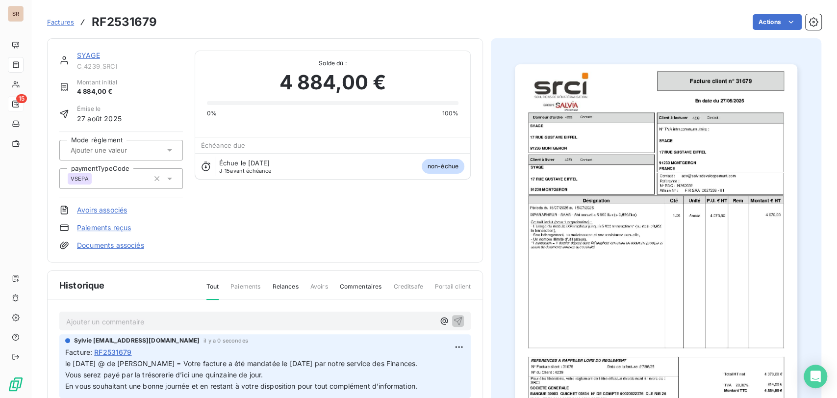
click at [86, 52] on link "SYAGE" at bounding box center [88, 55] width 23 height 8
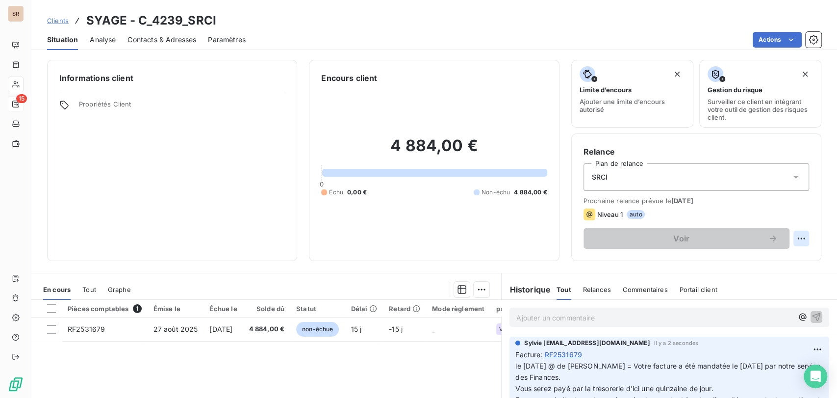
click at [421, 181] on html "SR 15 Clients SYAGE - C_4239_SRCI Situation Analyse Contacts & Adresses Paramèt…" at bounding box center [418, 199] width 837 height 398
click at [421, 181] on div "Replanifier cette action" at bounding box center [753, 260] width 88 height 16
select select "8"
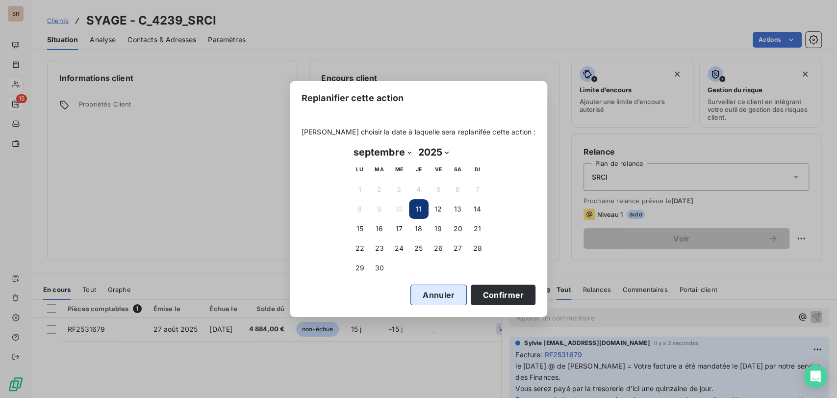
click at [421, 181] on button "Annuler" at bounding box center [438, 294] width 56 height 21
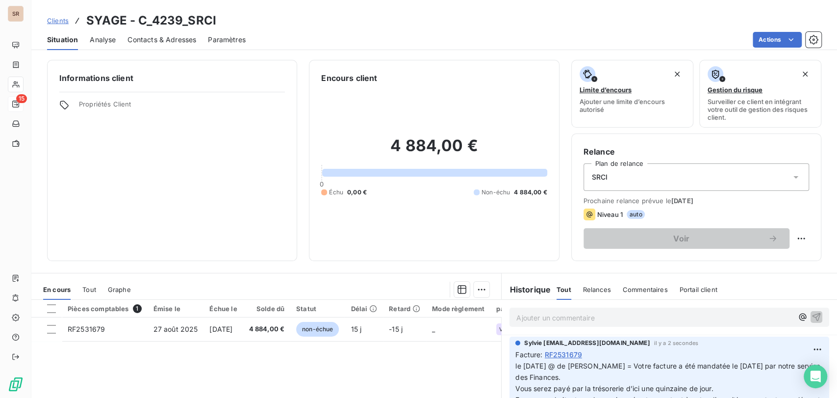
click at [171, 35] on span "Contacts & Adresses" at bounding box center [161, 40] width 69 height 10
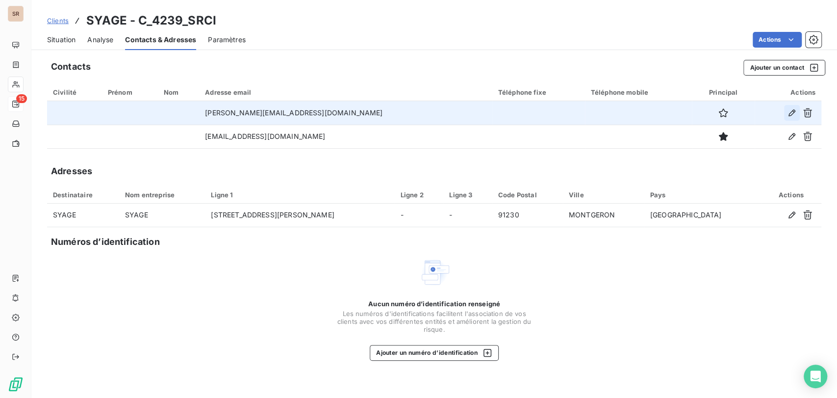
click at [421, 116] on icon "button" at bounding box center [792, 113] width 10 height 10
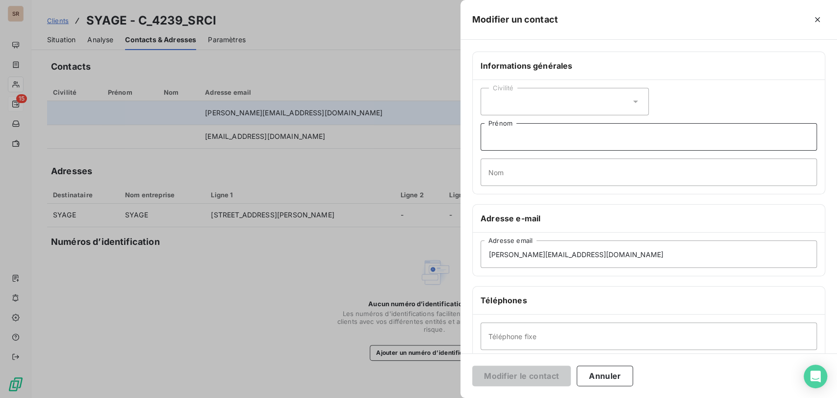
click at [421, 136] on input "Prénom" at bounding box center [649, 136] width 336 height 27
type input "LAURE"
click at [421, 180] on input "Nom" at bounding box center [649, 171] width 336 height 27
type input "PARIETTI"
click at [421, 181] on input "Téléphone fixe" at bounding box center [649, 335] width 336 height 27
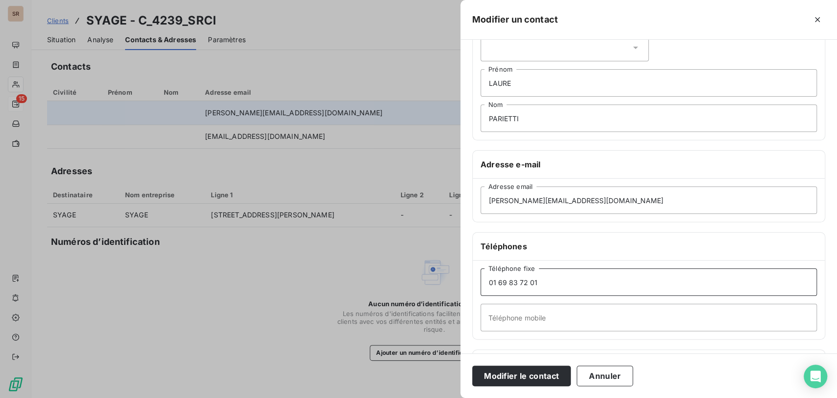
scroll to position [54, 0]
type input "01 69 83 72 01"
click at [421, 181] on input "Téléphone mobile" at bounding box center [649, 316] width 336 height 27
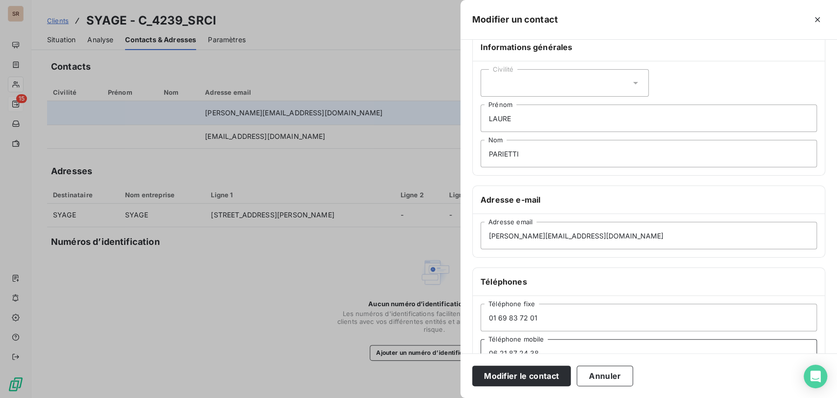
scroll to position [0, 0]
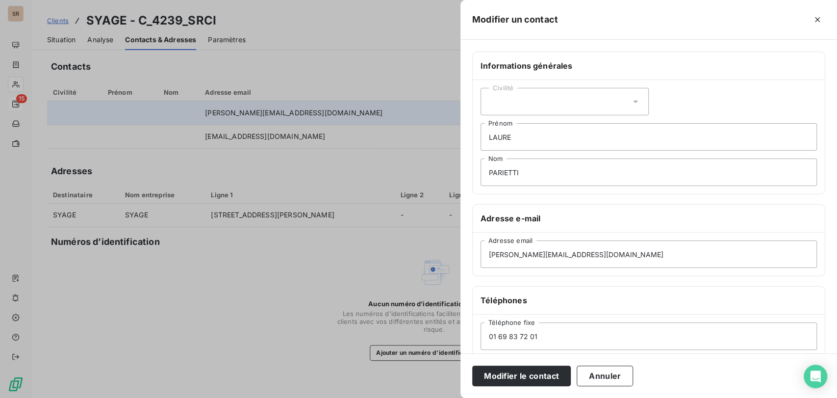
type input "06 21 87 24 38"
click at [421, 100] on icon at bounding box center [636, 102] width 10 height 10
click at [421, 126] on input "radio" at bounding box center [491, 126] width 10 height 10
click at [421, 181] on button "Modifier le contact" at bounding box center [521, 375] width 99 height 21
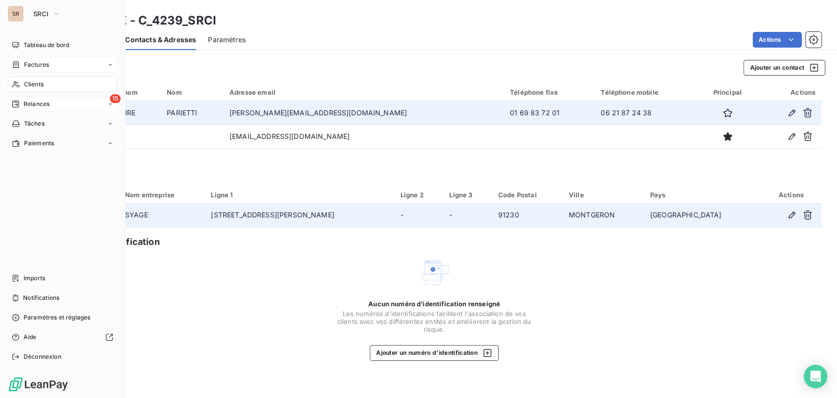
click at [45, 66] on span "Factures" at bounding box center [36, 64] width 25 height 9
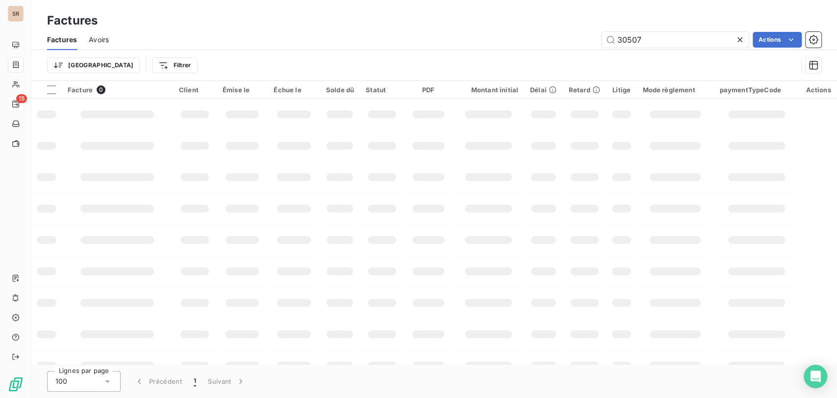
click at [421, 41] on icon at bounding box center [739, 39] width 5 height 5
click at [129, 64] on html "SR 15 Factures Factures Avoirs Actions Trier Filtrer Facture 0 Client Émise le …" at bounding box center [418, 199] width 837 height 398
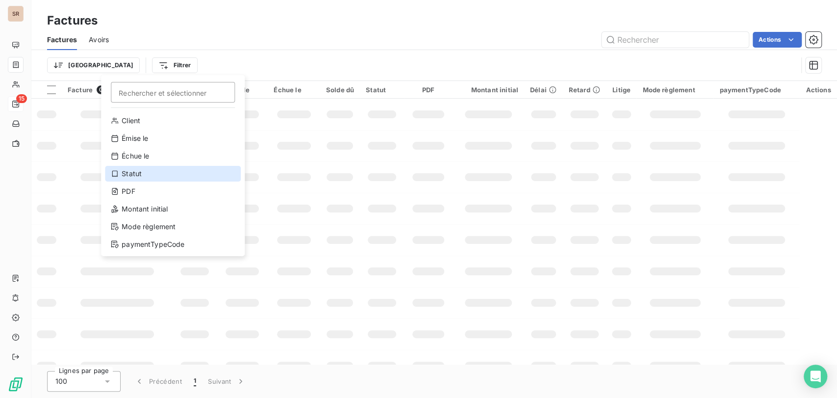
click at [130, 171] on div "Statut" at bounding box center [173, 174] width 136 height 16
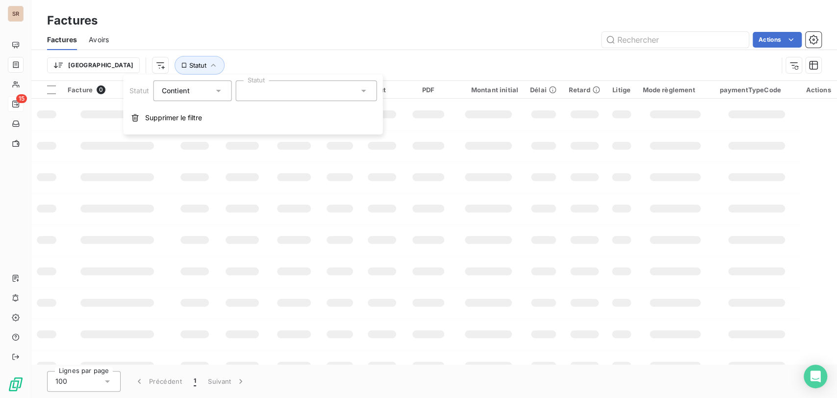
click at [367, 87] on icon at bounding box center [363, 91] width 10 height 10
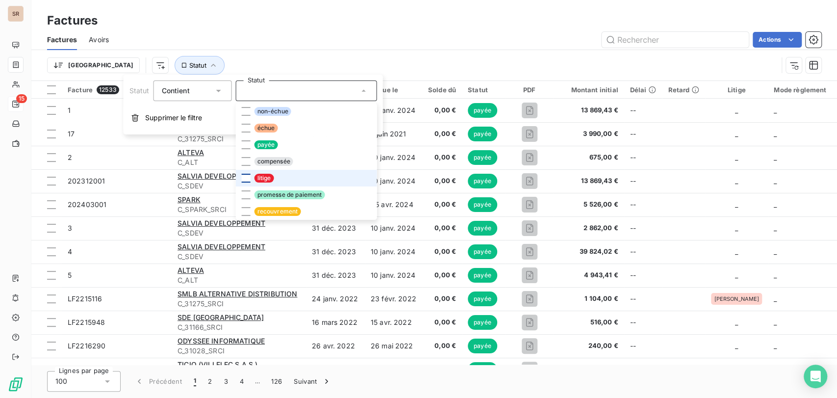
click at [243, 178] on div at bounding box center [245, 178] width 9 height 9
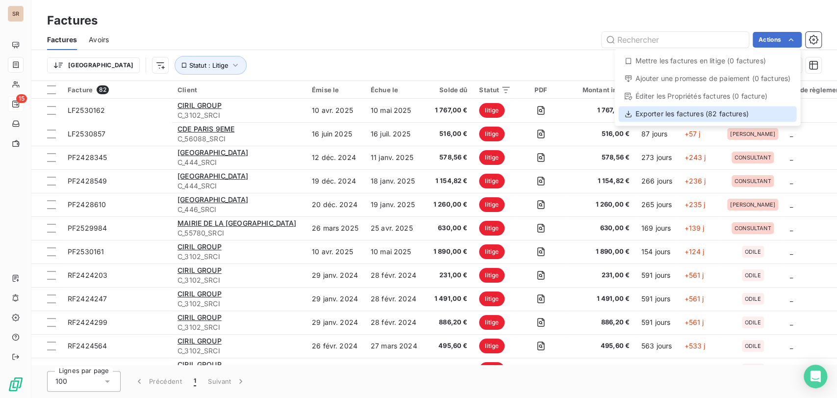
click at [421, 115] on div "Exporter les factures (82 factures)" at bounding box center [707, 114] width 178 height 16
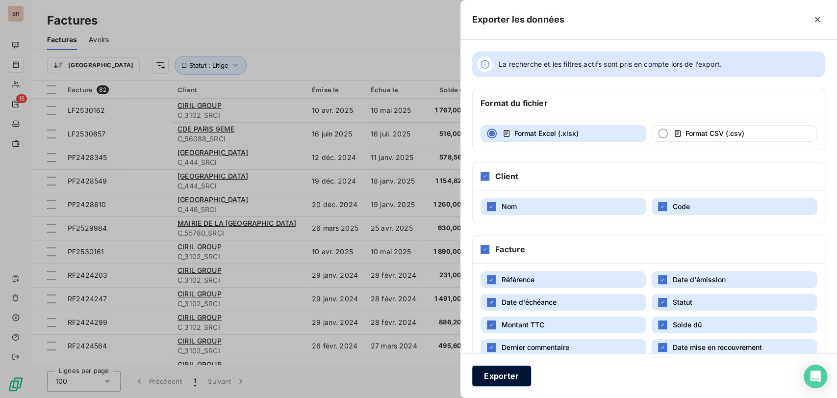
click at [421, 181] on button "Exporter" at bounding box center [501, 375] width 59 height 21
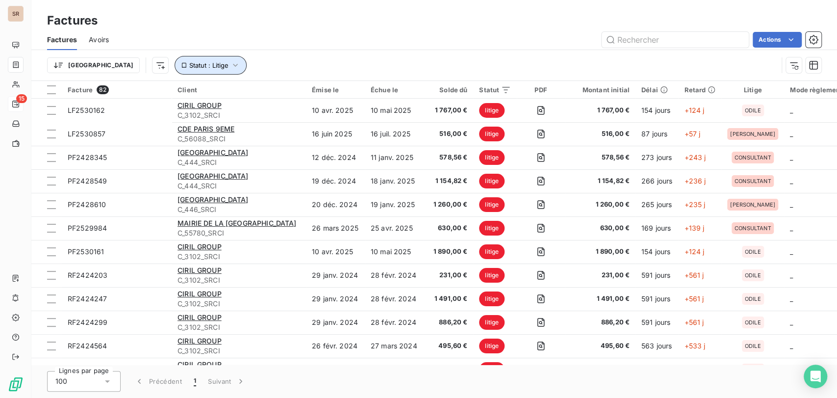
click at [230, 61] on icon "button" at bounding box center [235, 65] width 10 height 10
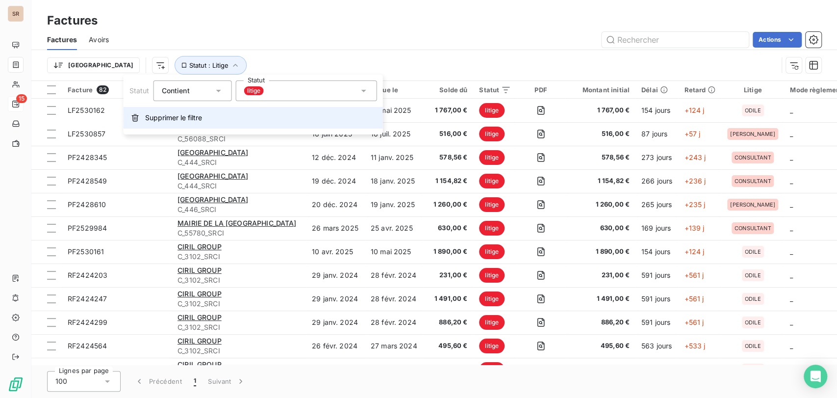
click at [163, 123] on button "Supprimer le filtre" at bounding box center [253, 118] width 259 height 22
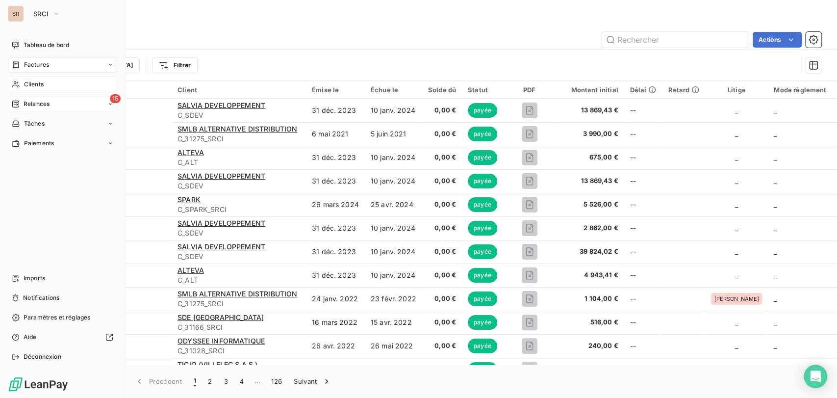
click at [22, 83] on div "Clients" at bounding box center [62, 84] width 109 height 16
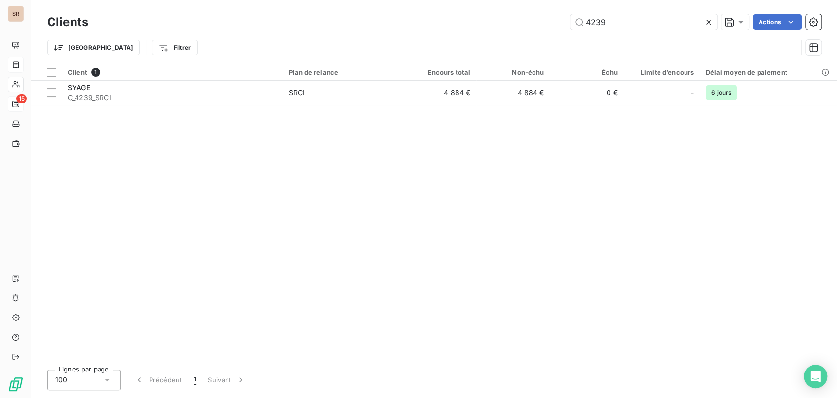
drag, startPoint x: 609, startPoint y: 23, endPoint x: 533, endPoint y: 24, distance: 76.5
click at [421, 24] on div "4239 Actions" at bounding box center [460, 22] width 721 height 16
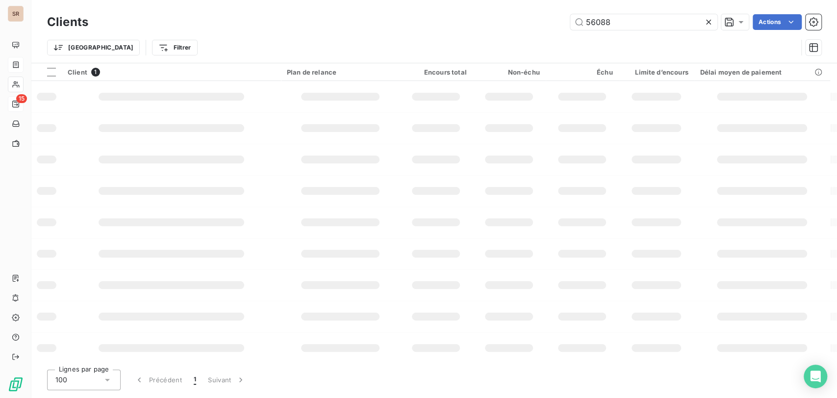
type input "56088"
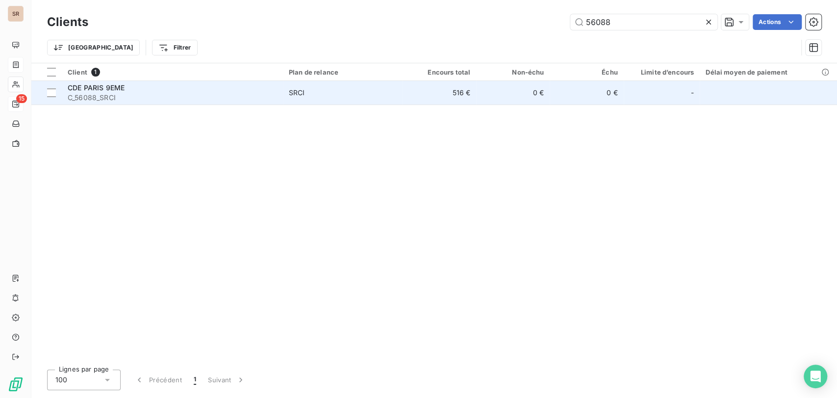
click at [90, 93] on span "C_56088_SRCI" at bounding box center [172, 98] width 209 height 10
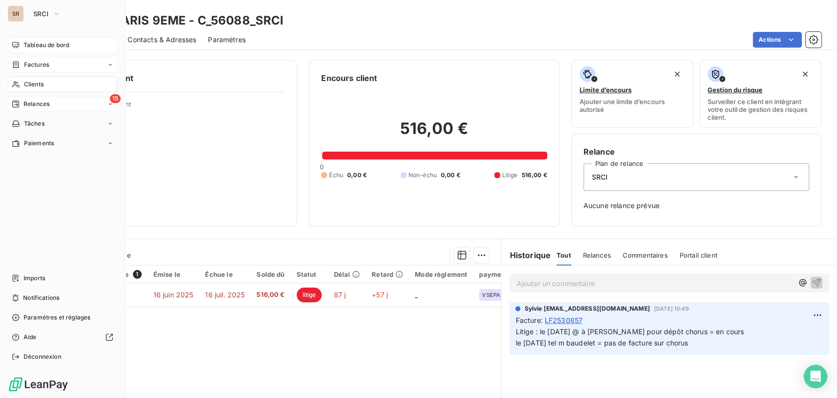
click at [34, 48] on span "Tableau de bord" at bounding box center [47, 45] width 46 height 9
